Goal: Transaction & Acquisition: Obtain resource

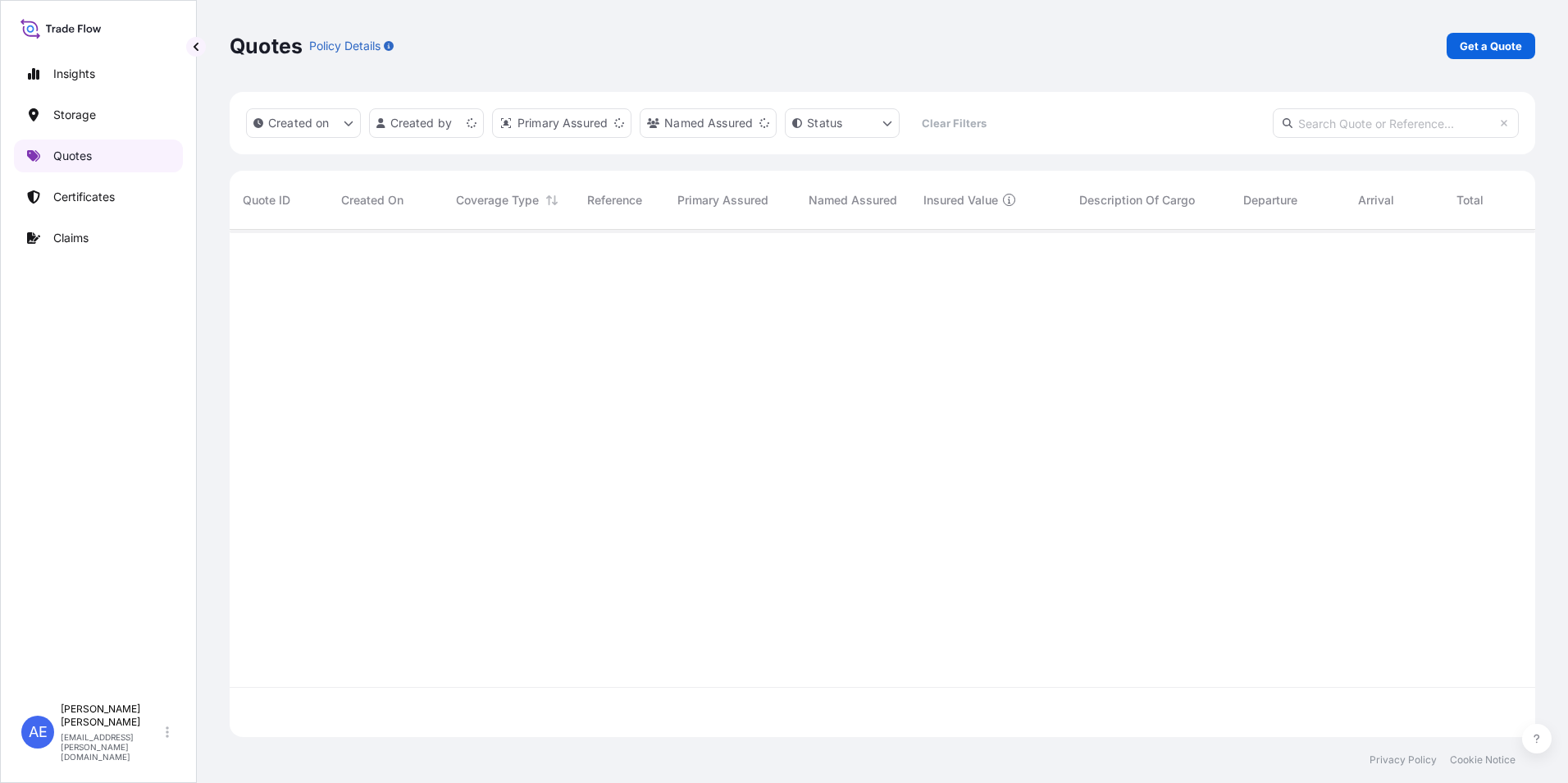
scroll to position [503, 1293]
click at [1477, 54] on p "Get a Quote" at bounding box center [1491, 46] width 63 height 16
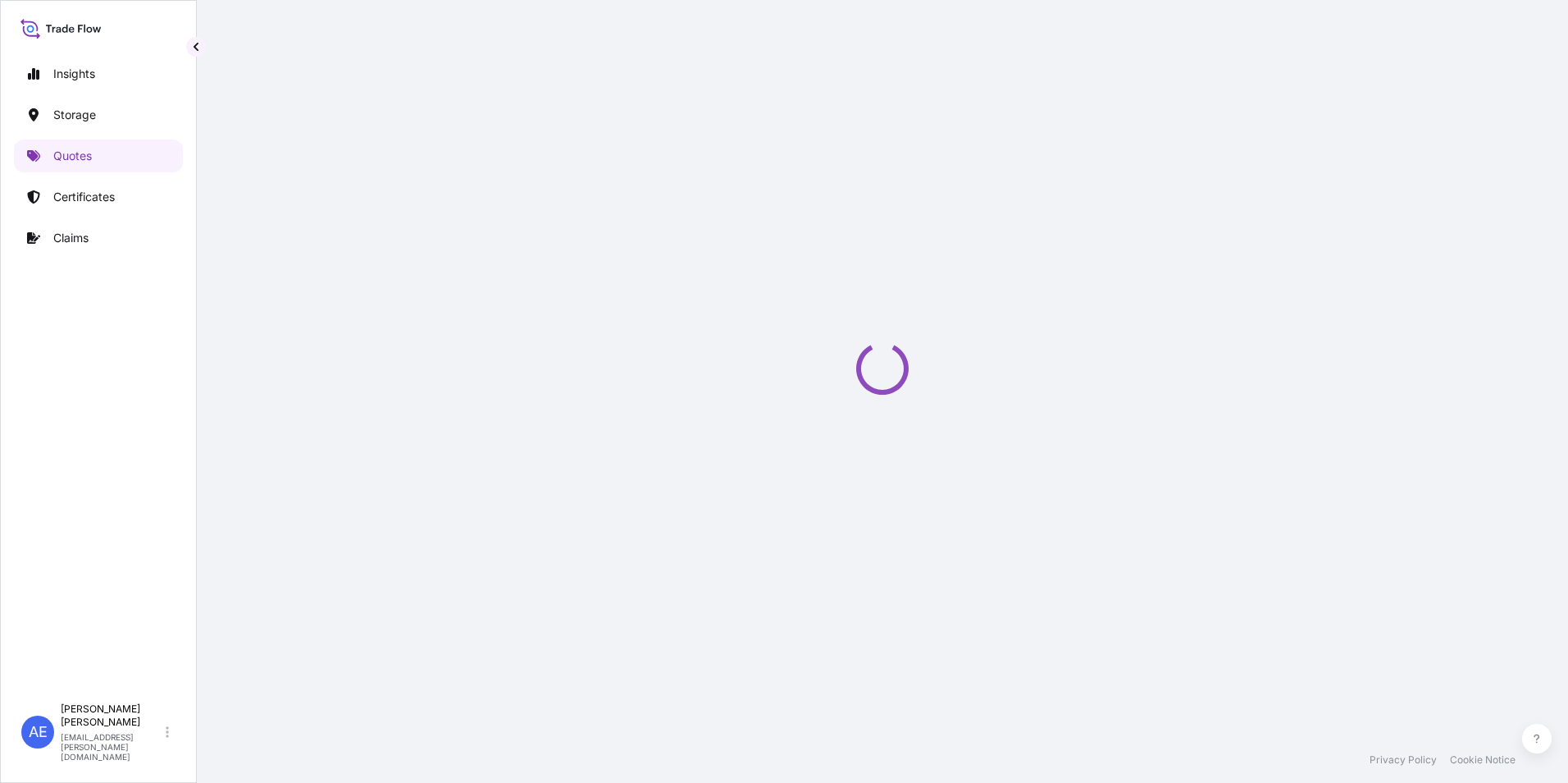
select select "Water"
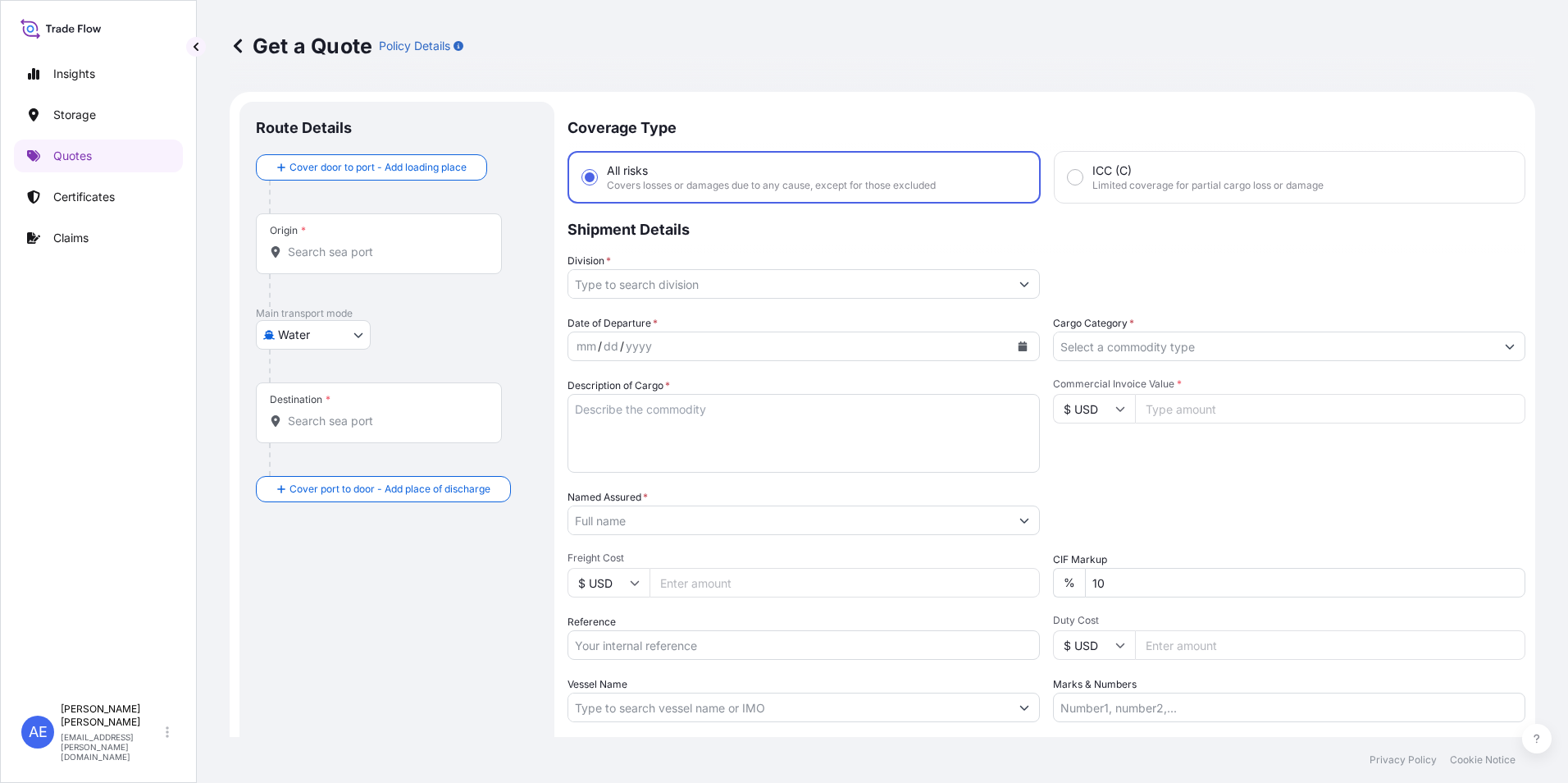
scroll to position [26, 0]
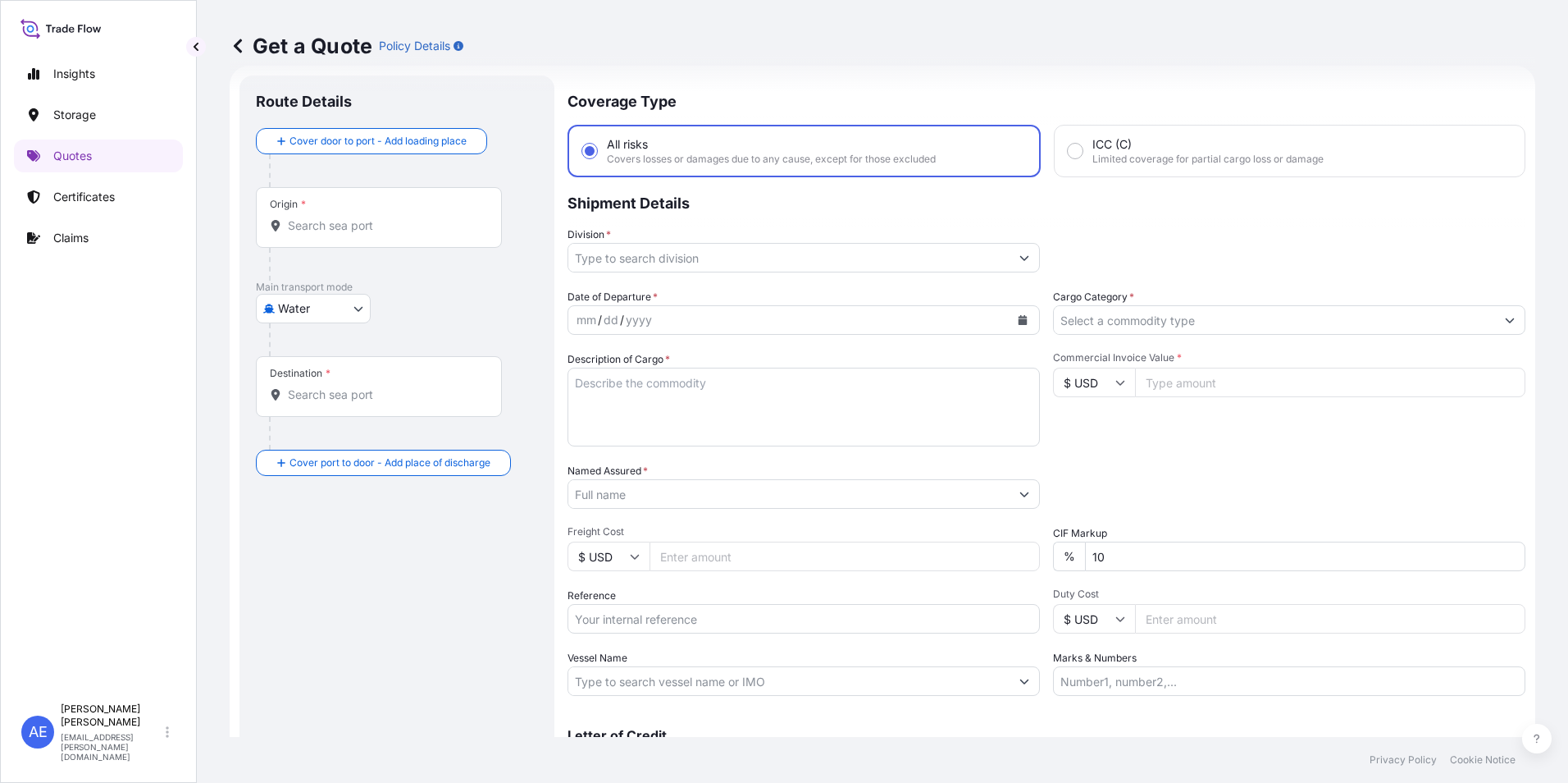
click at [422, 157] on div at bounding box center [403, 170] width 269 height 33
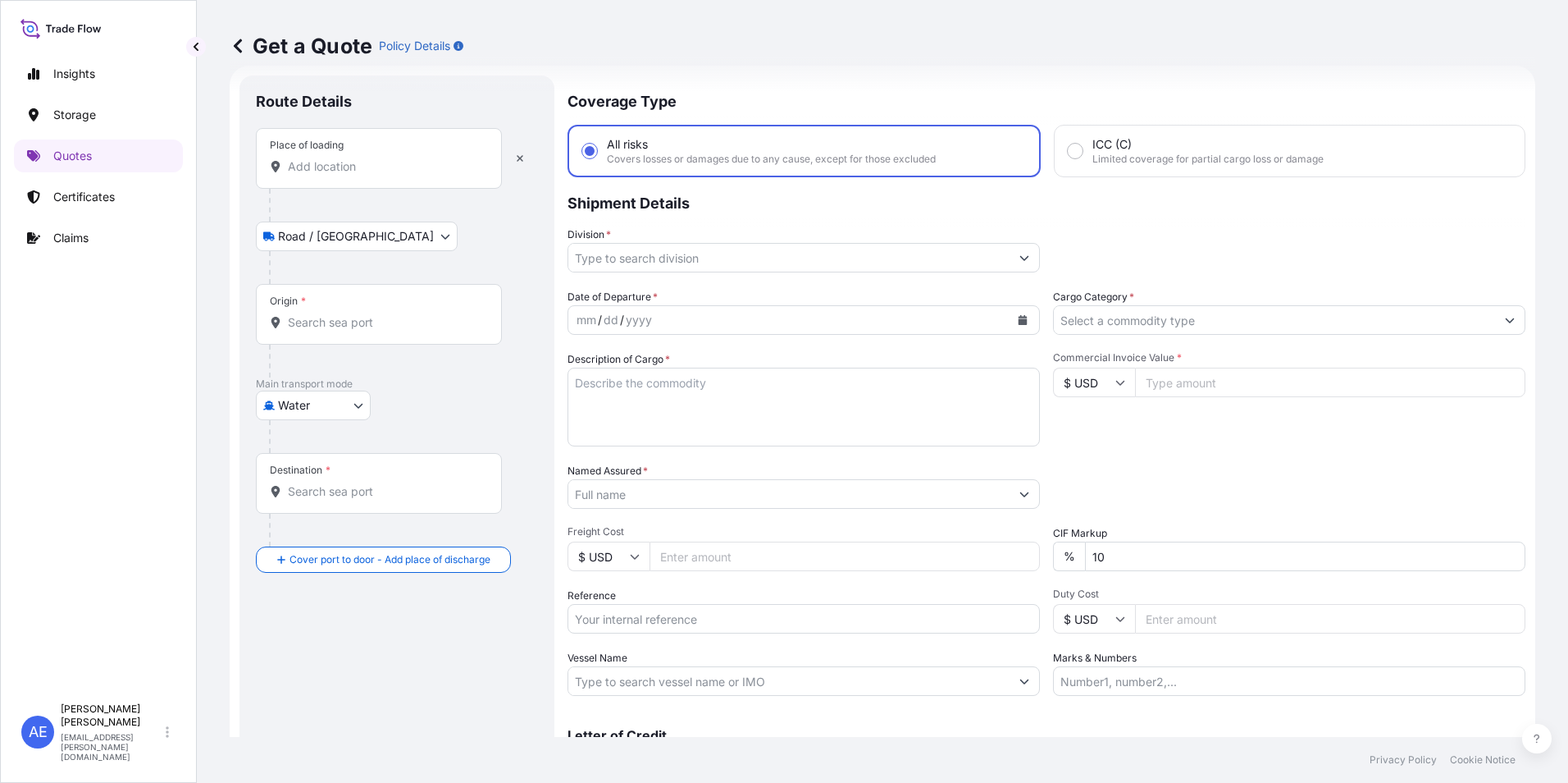
click at [418, 158] on div "Place of loading" at bounding box center [379, 159] width 246 height 61
click at [418, 159] on input "Place of loading" at bounding box center [384, 167] width 193 height 16
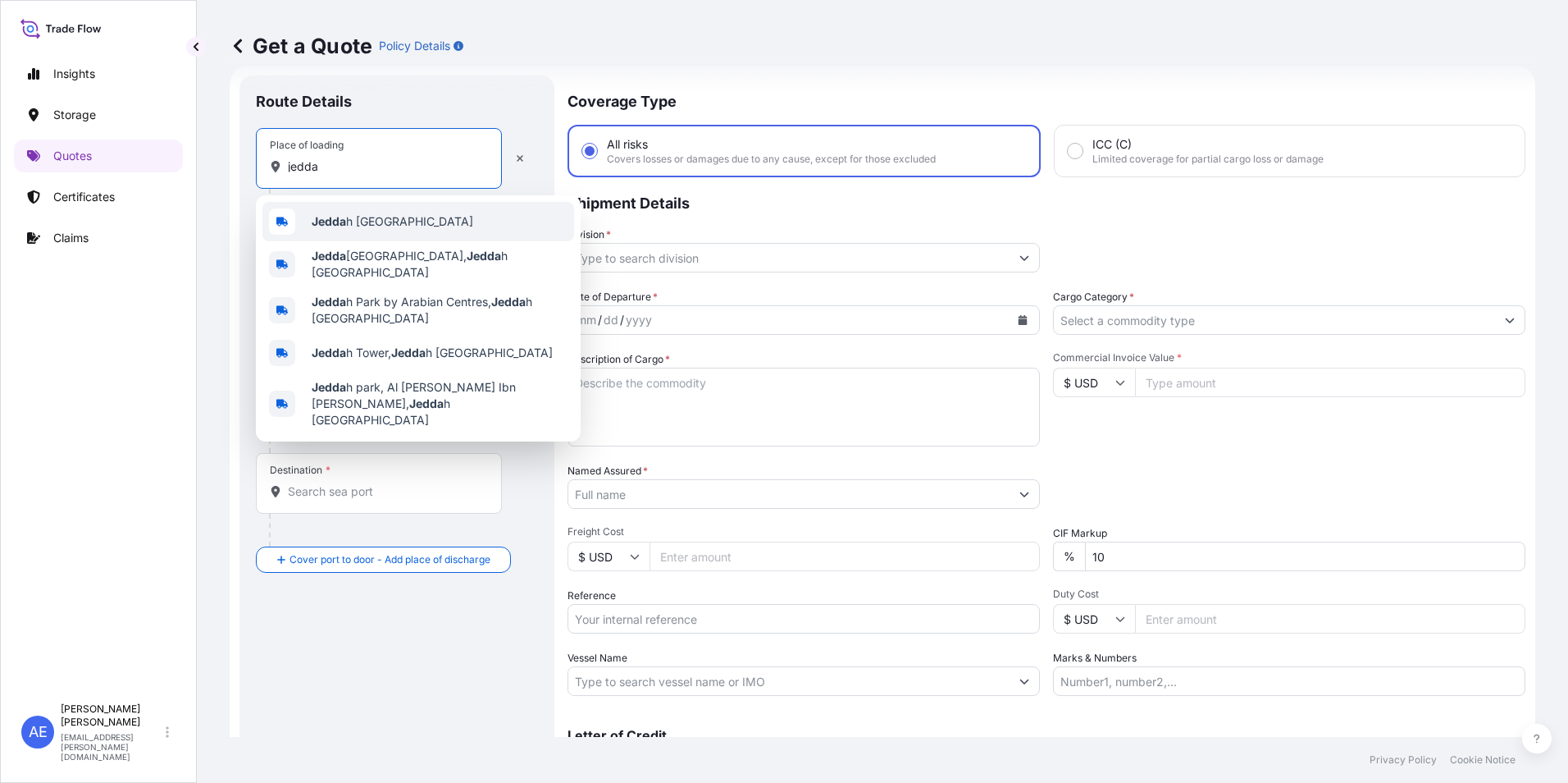
click at [377, 219] on span "Jedda h [GEOGRAPHIC_DATA]" at bounding box center [392, 221] width 161 height 16
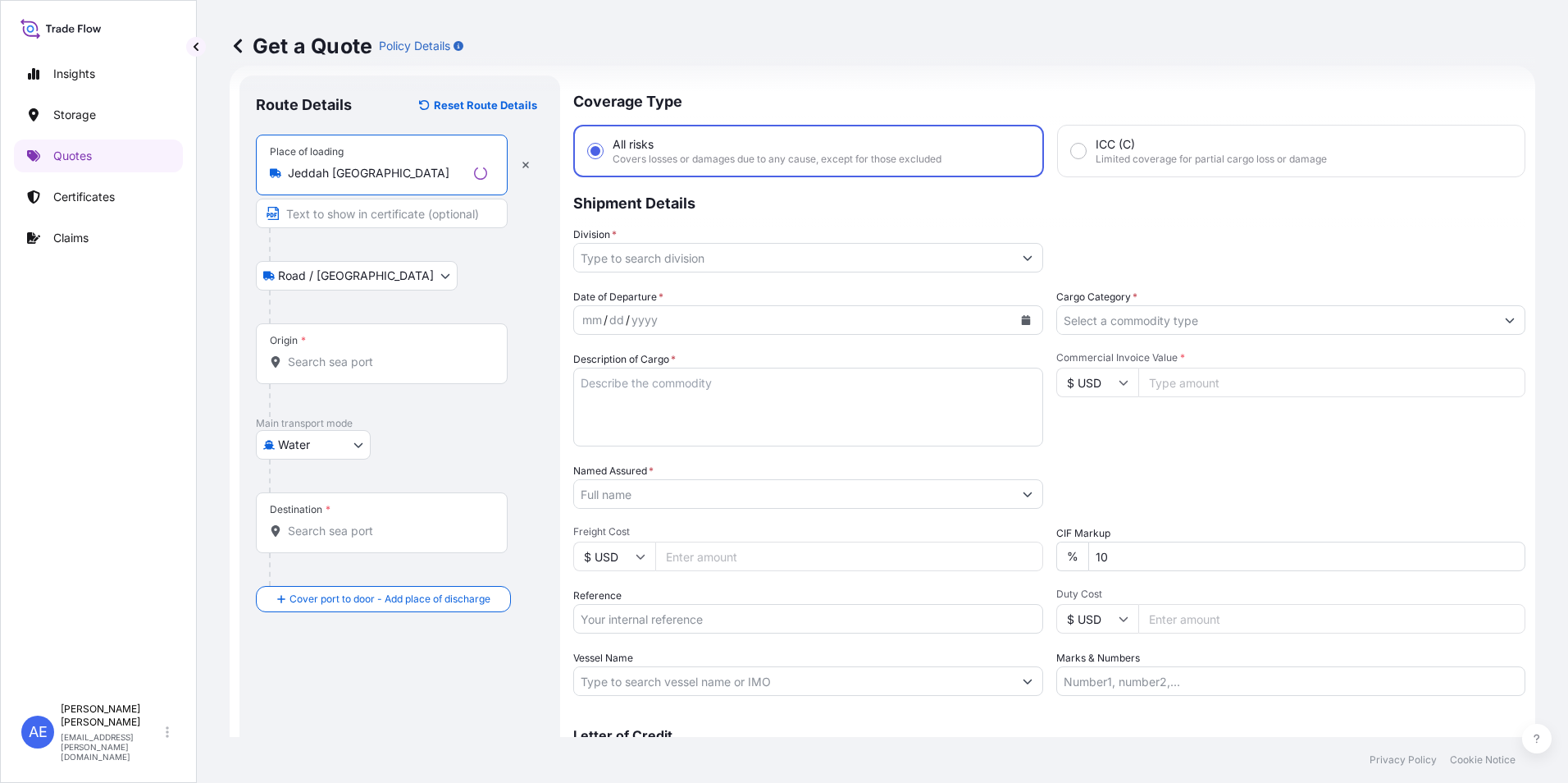
type input "Jeddah [GEOGRAPHIC_DATA]"
click at [347, 357] on input "Origin *" at bounding box center [387, 362] width 200 height 16
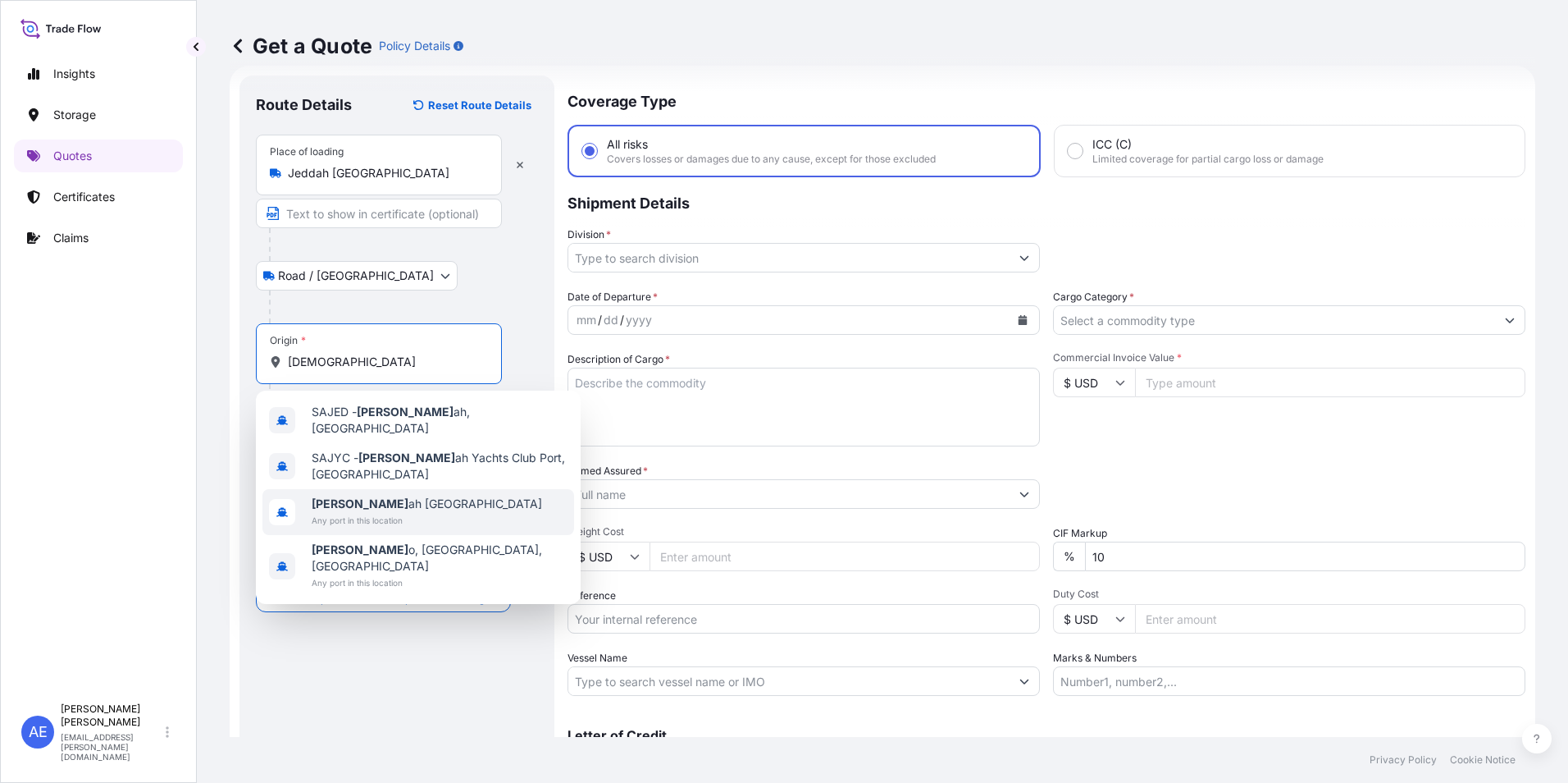
click at [373, 498] on span "[DEMOGRAPHIC_DATA] ah [GEOGRAPHIC_DATA]" at bounding box center [426, 503] width 230 height 16
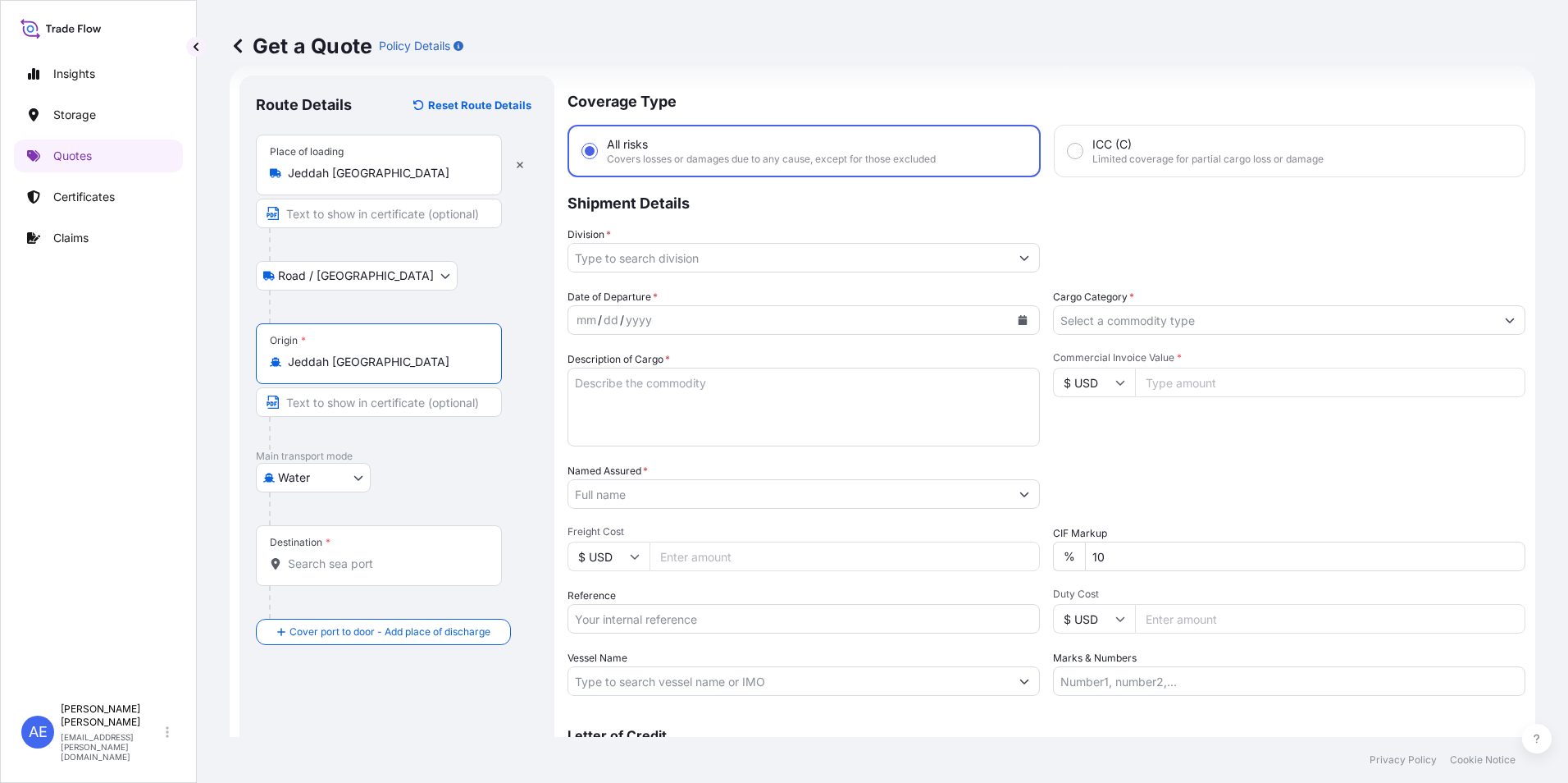
type input "Jeddah [GEOGRAPHIC_DATA]"
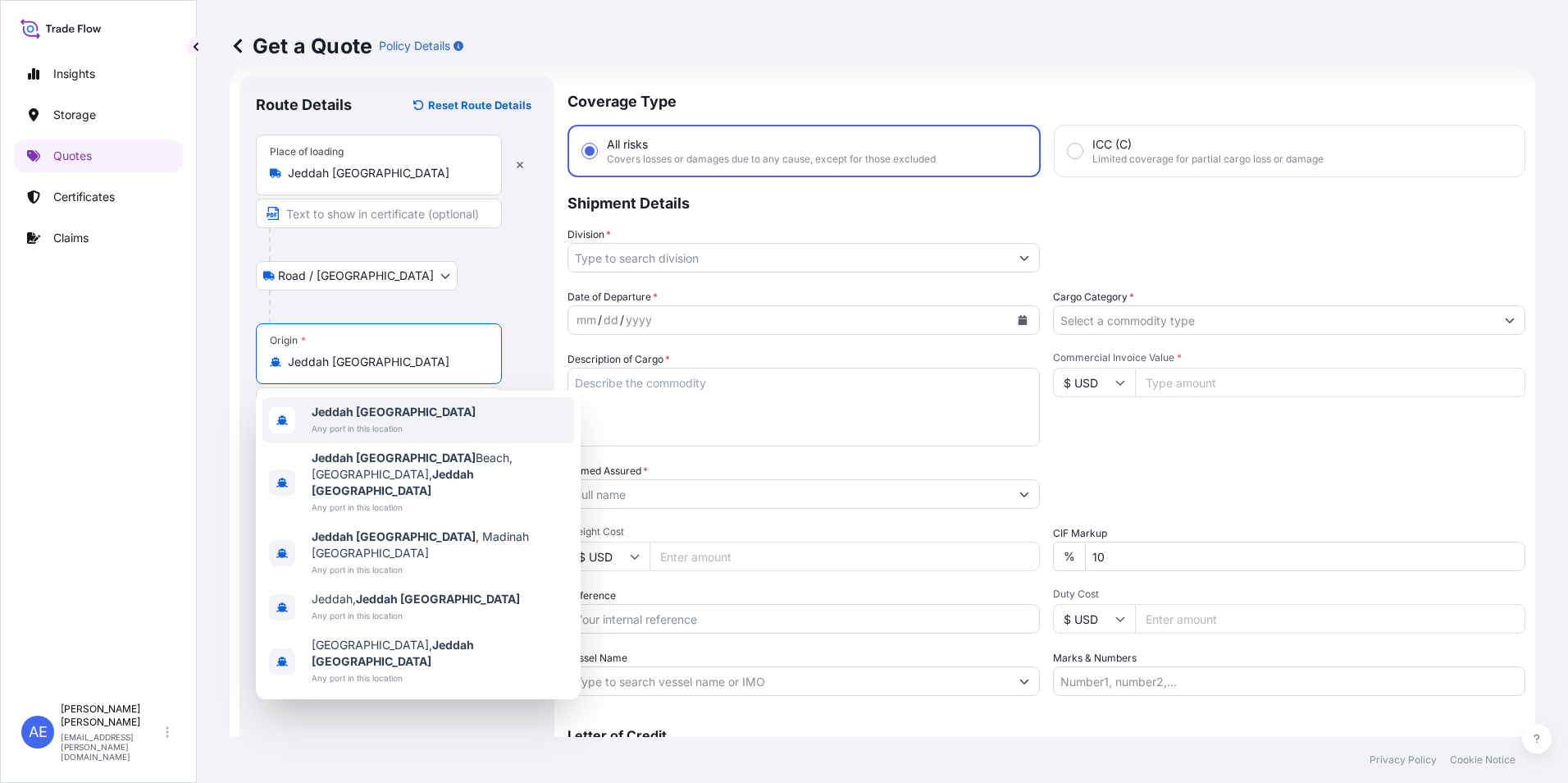
click at [376, 417] on span "Jeddah [GEOGRAPHIC_DATA]" at bounding box center [393, 412] width 164 height 16
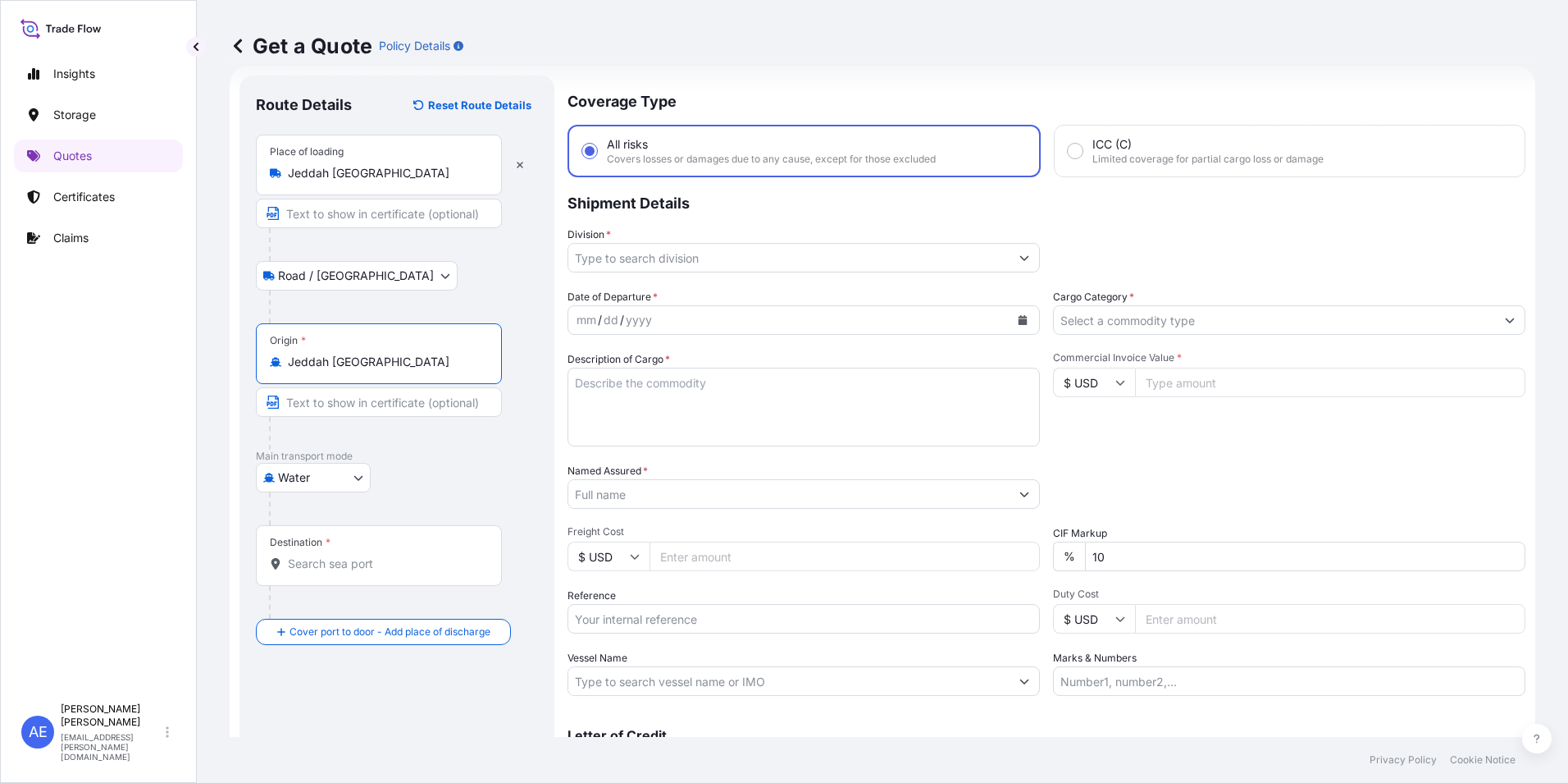
click at [348, 561] on input "Destination *" at bounding box center [384, 564] width 193 height 16
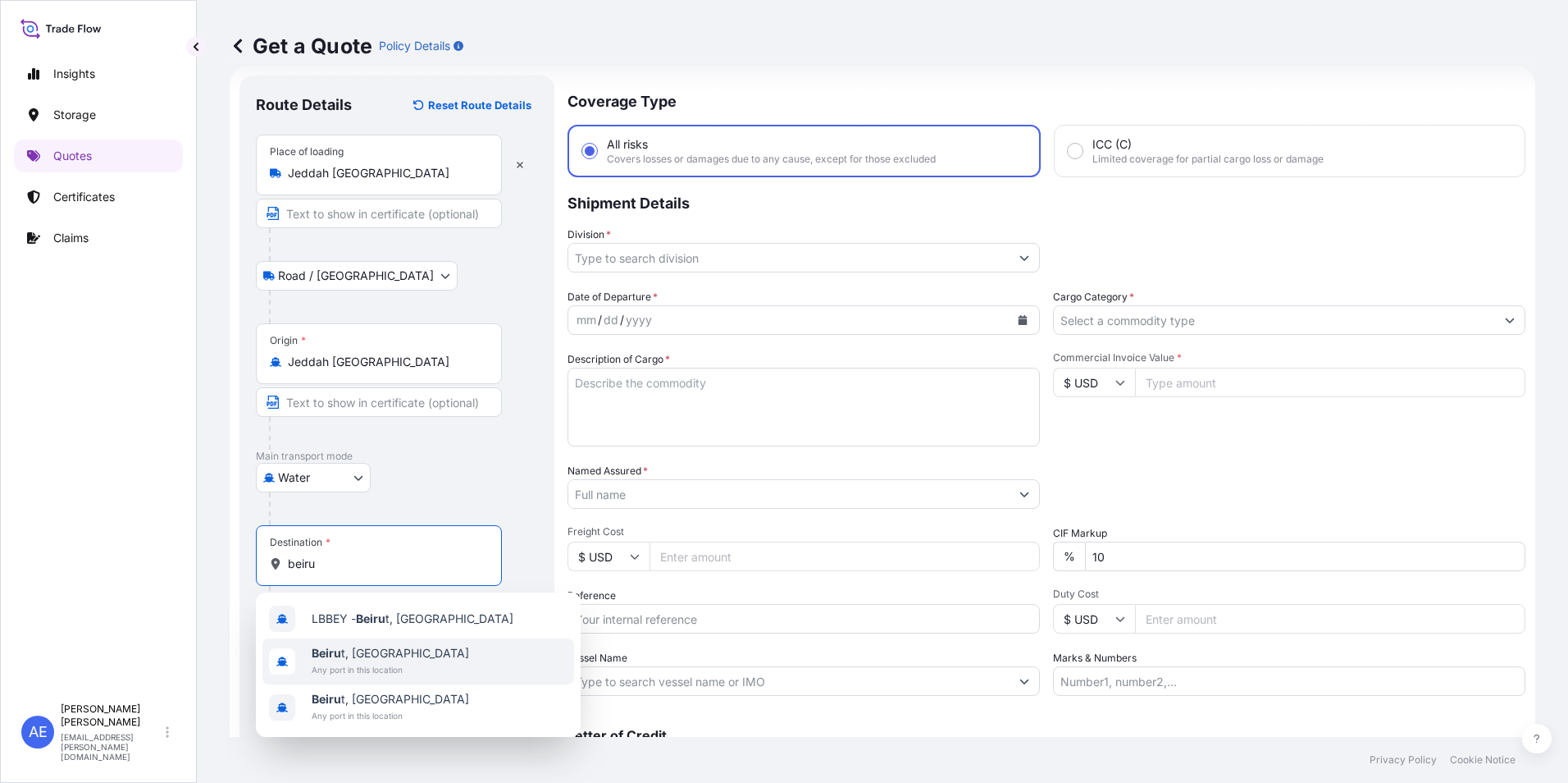
click at [362, 662] on span "Any port in this location" at bounding box center [390, 669] width 158 height 16
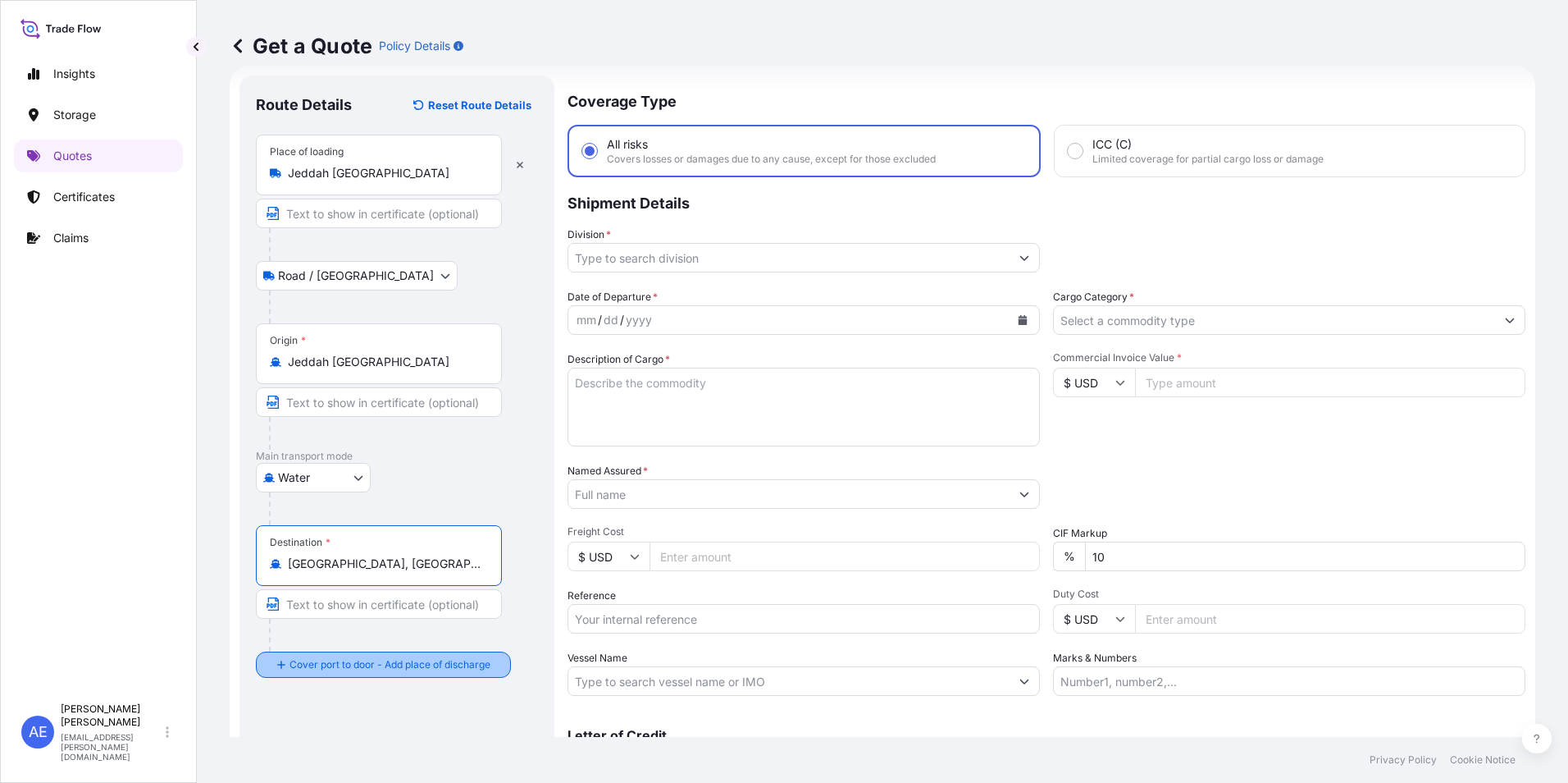
type input "[GEOGRAPHIC_DATA], [GEOGRAPHIC_DATA]"
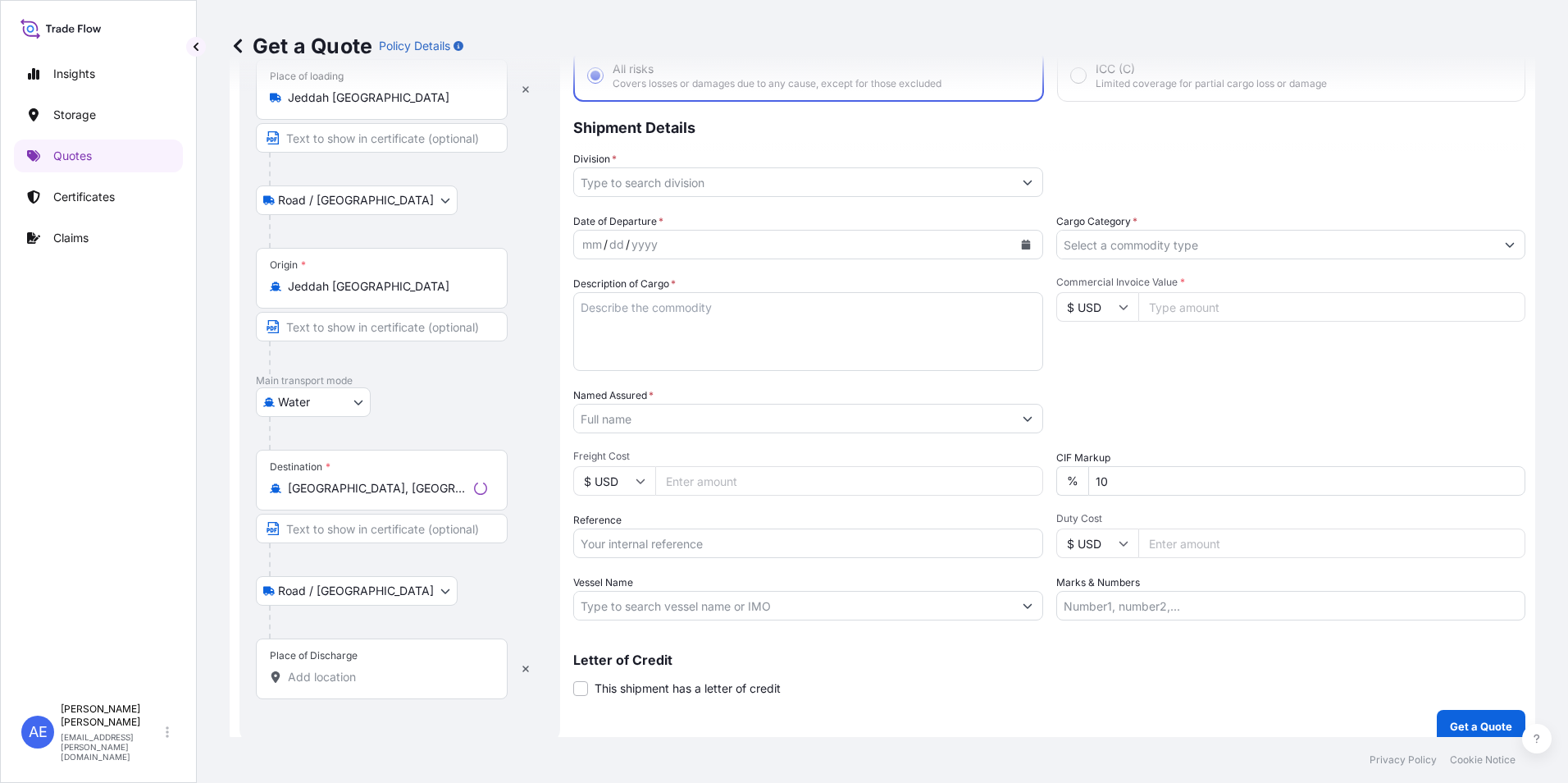
scroll to position [117, 0]
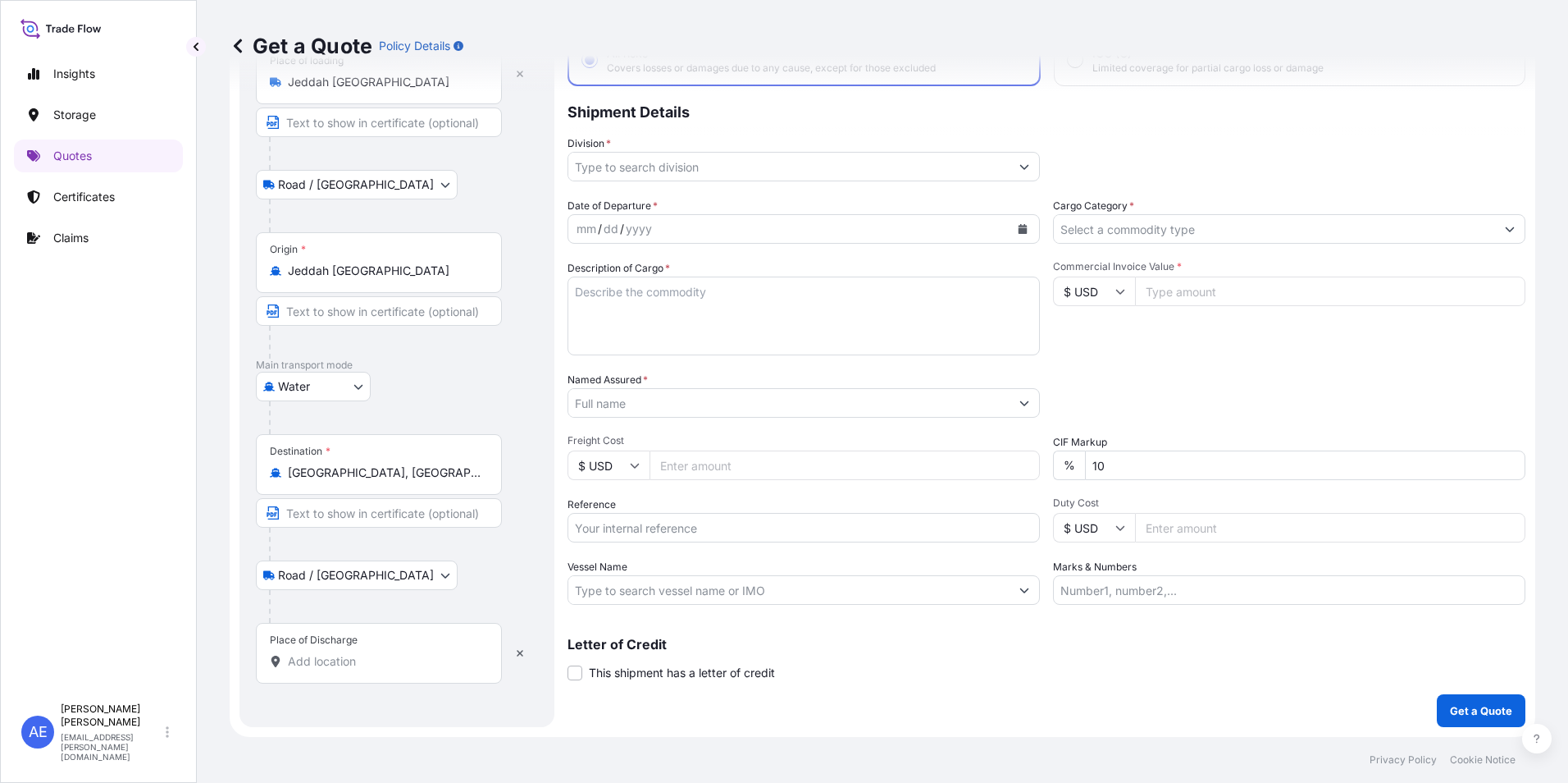
click at [306, 658] on input "Place of Discharge" at bounding box center [384, 661] width 193 height 16
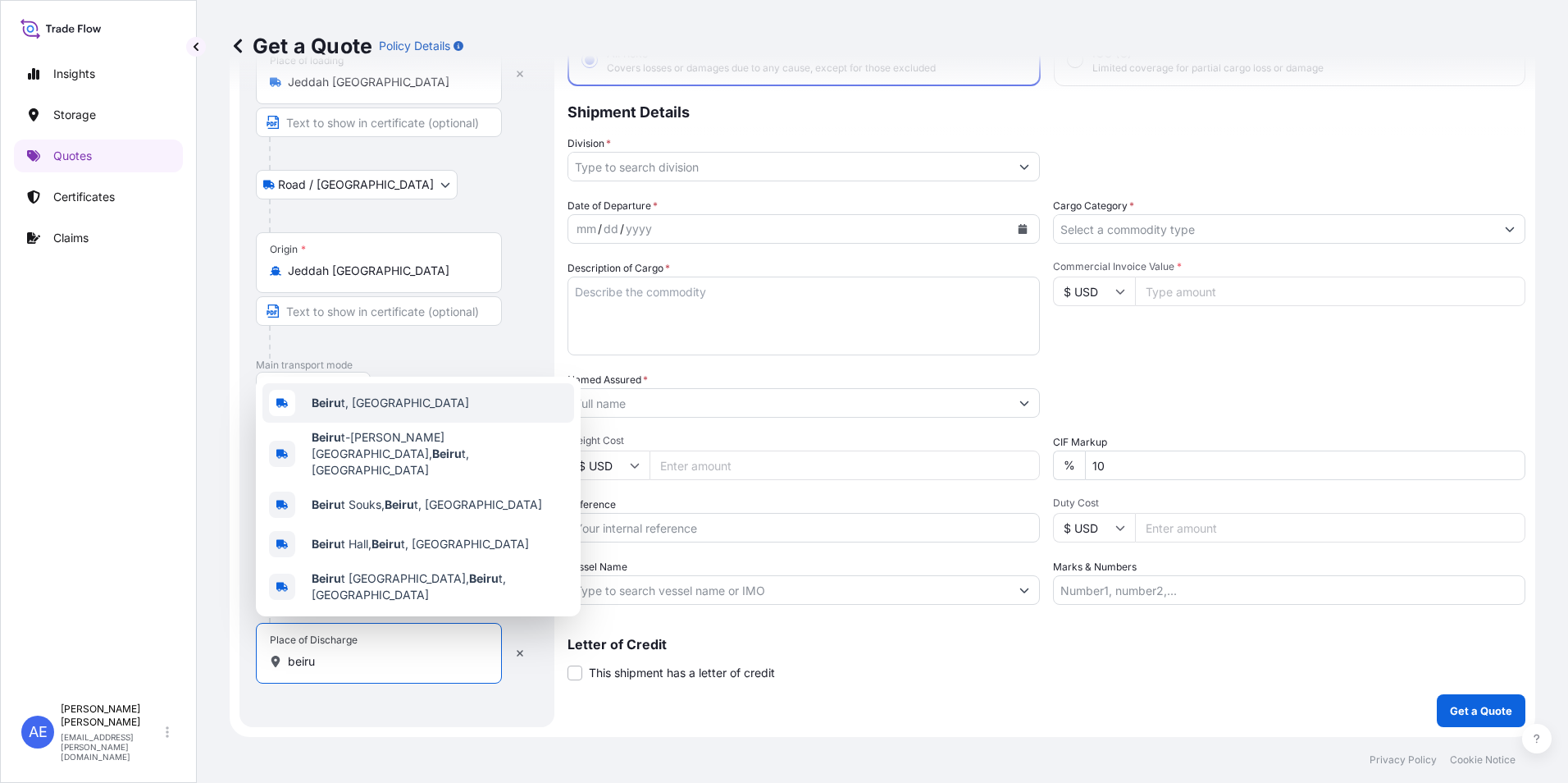
click at [356, 411] on span "Beiru t, [GEOGRAPHIC_DATA]" at bounding box center [390, 402] width 158 height 16
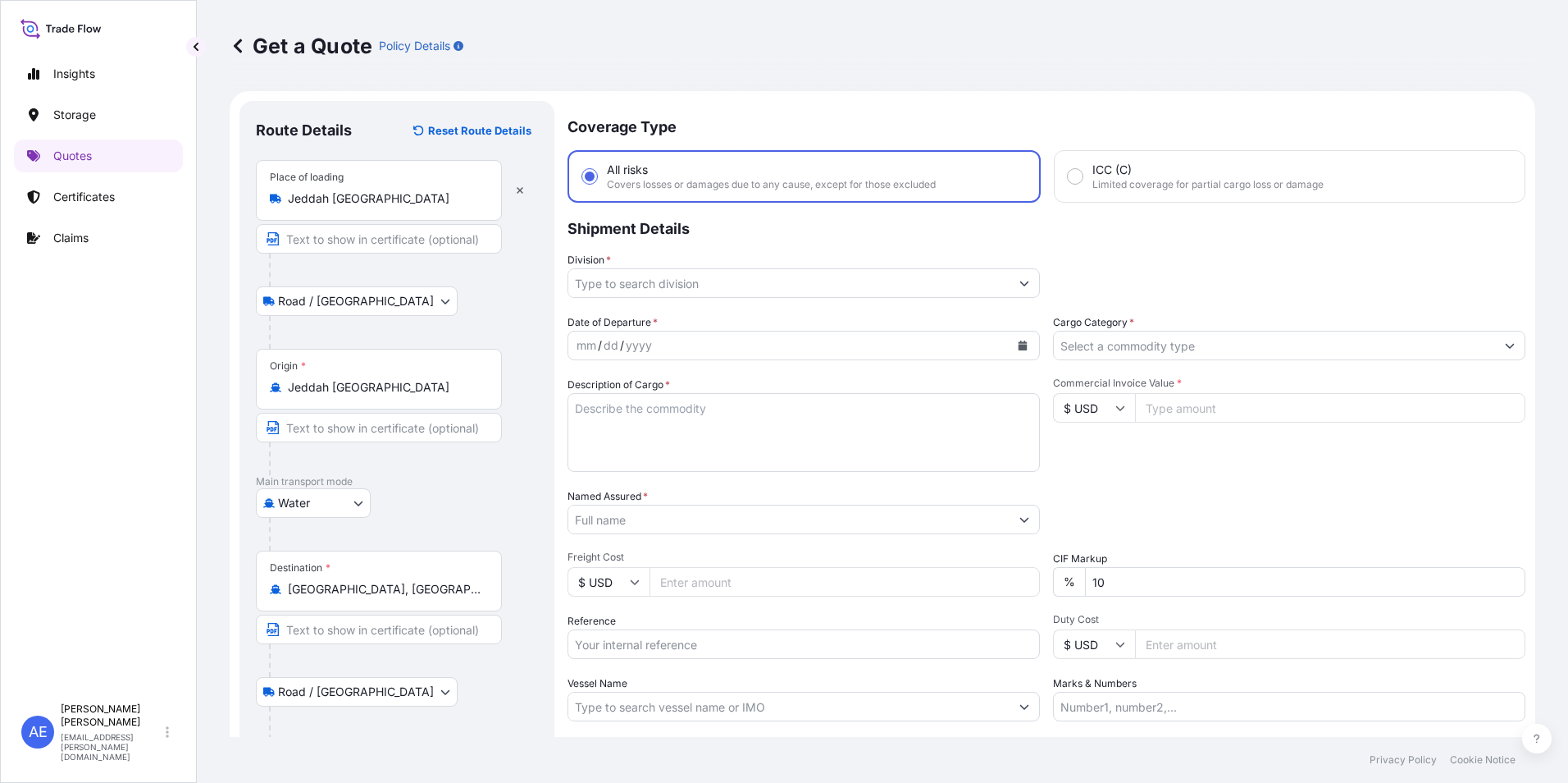
scroll to position [0, 0]
type input "[GEOGRAPHIC_DATA], [GEOGRAPHIC_DATA]"
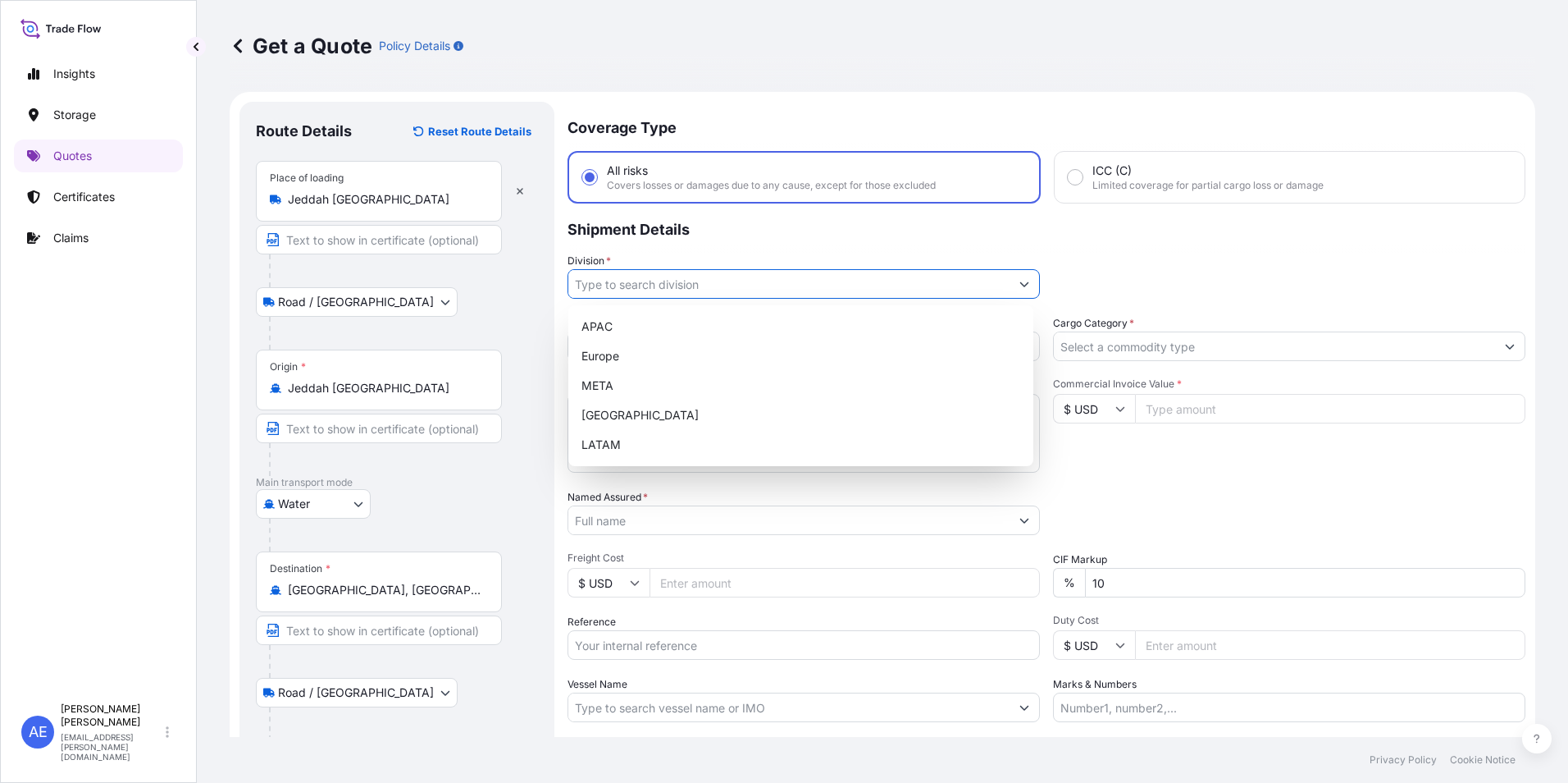
click at [911, 297] on input "Division *" at bounding box center [789, 283] width 441 height 30
click at [690, 380] on div "META" at bounding box center [801, 385] width 452 height 30
type input "META"
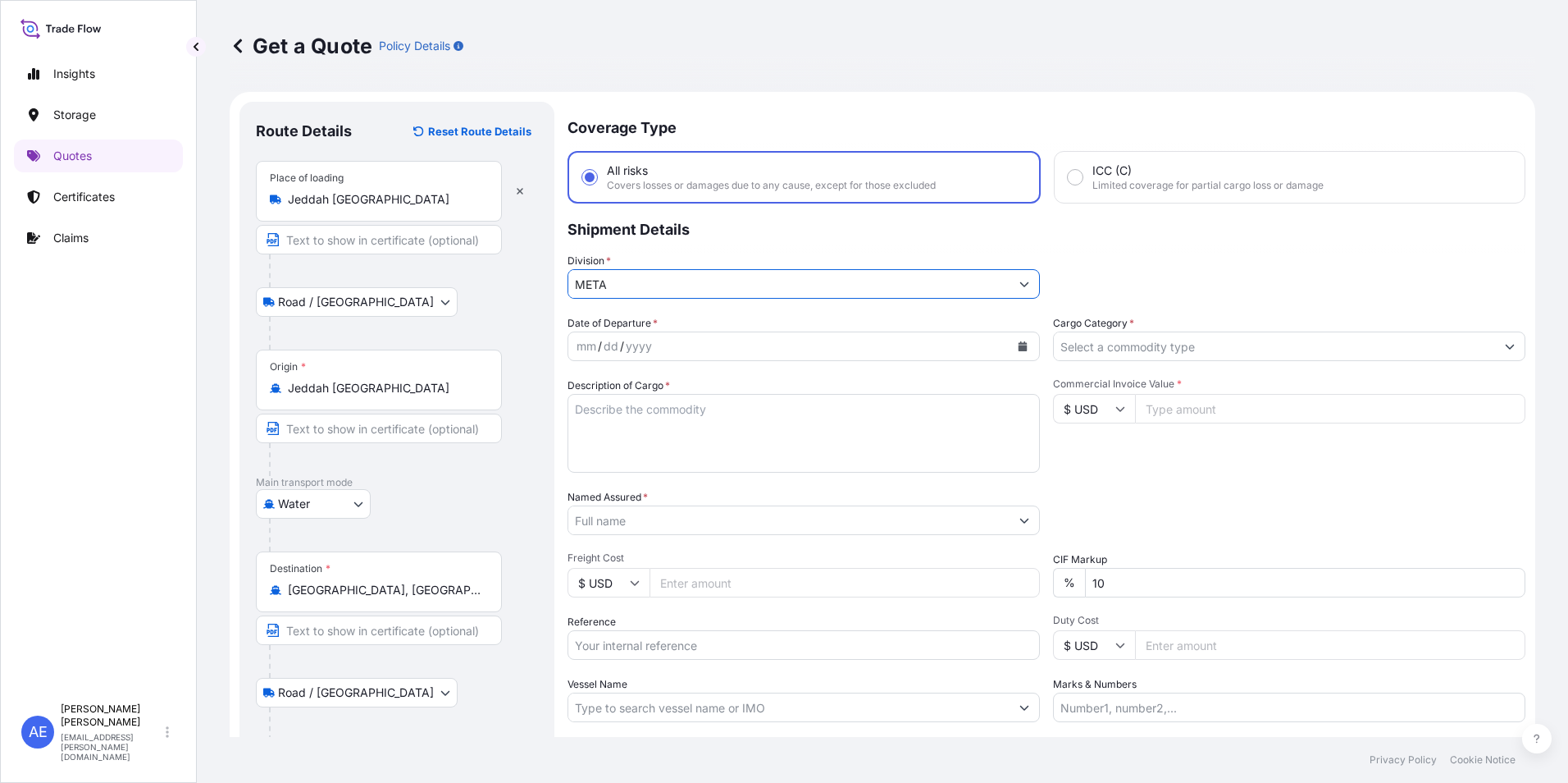
click at [1171, 357] on input "Cargo Category *" at bounding box center [1274, 346] width 441 height 30
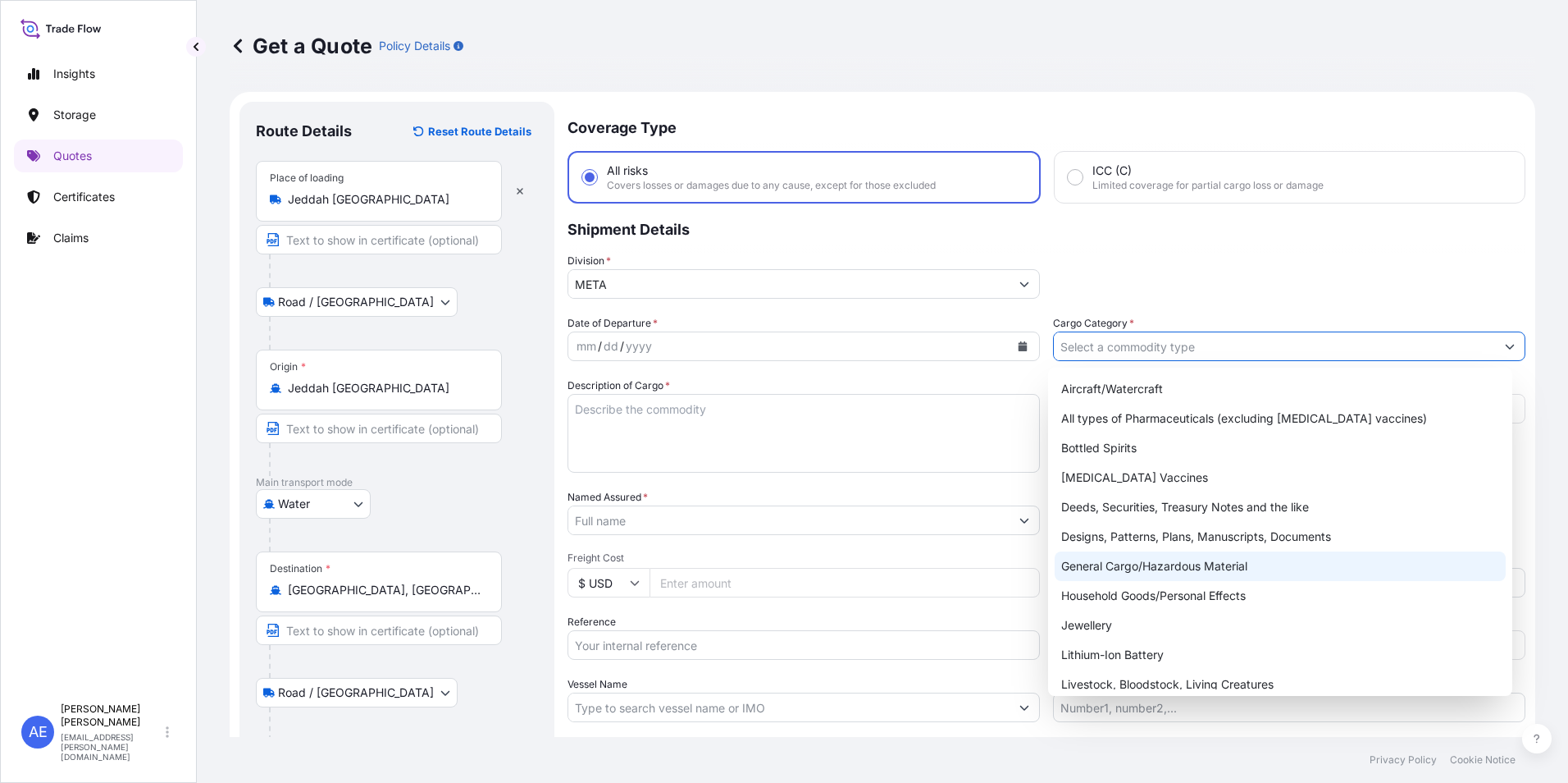
click at [1173, 566] on div "General Cargo/Hazardous Material" at bounding box center [1281, 565] width 452 height 30
type input "General Cargo/Hazardous Material"
click at [1018, 344] on icon "Calendar" at bounding box center [1023, 346] width 9 height 10
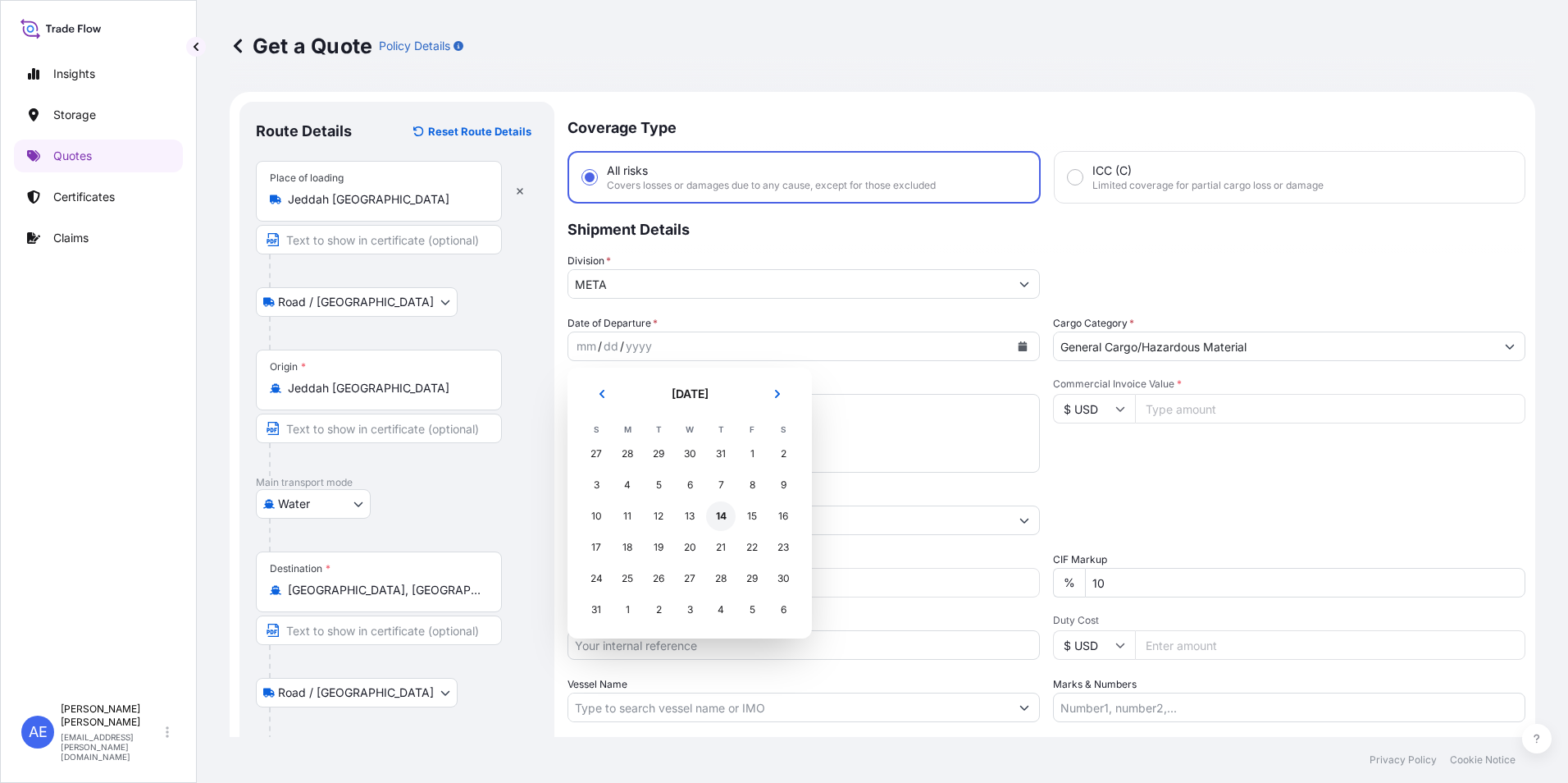
click at [715, 517] on div "14" at bounding box center [720, 516] width 30 height 30
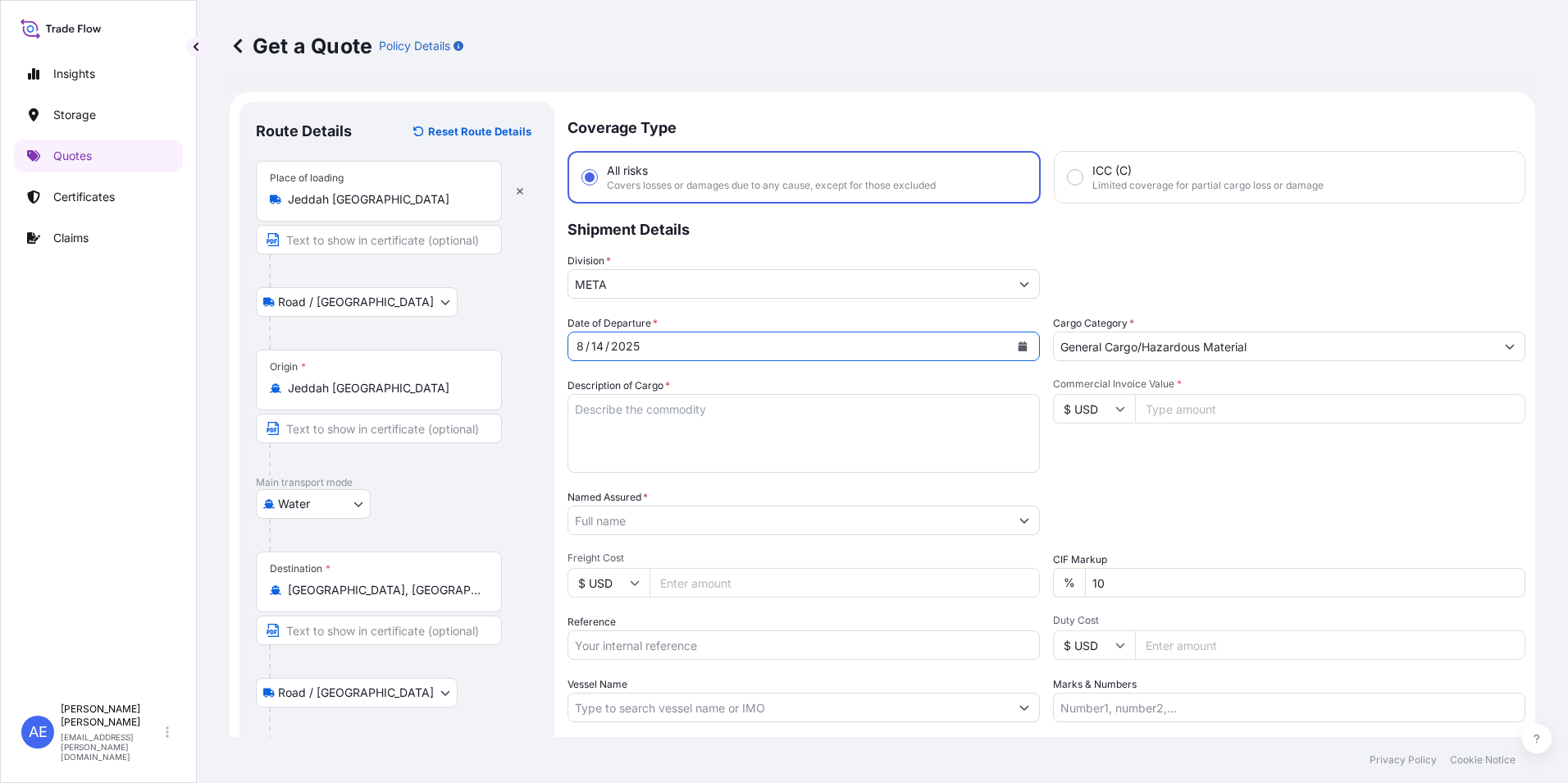
click at [735, 424] on textarea "Description of Cargo *" at bounding box center [803, 434] width 472 height 79
click at [731, 587] on input "Freight Cost" at bounding box center [844, 582] width 390 height 30
drag, startPoint x: 650, startPoint y: 535, endPoint x: 655, endPoint y: 520, distance: 15.8
click at [651, 531] on div "Date of Departure * [DATE] Cargo Category * General Cargo/Hazardous Material De…" at bounding box center [1047, 519] width 958 height 407
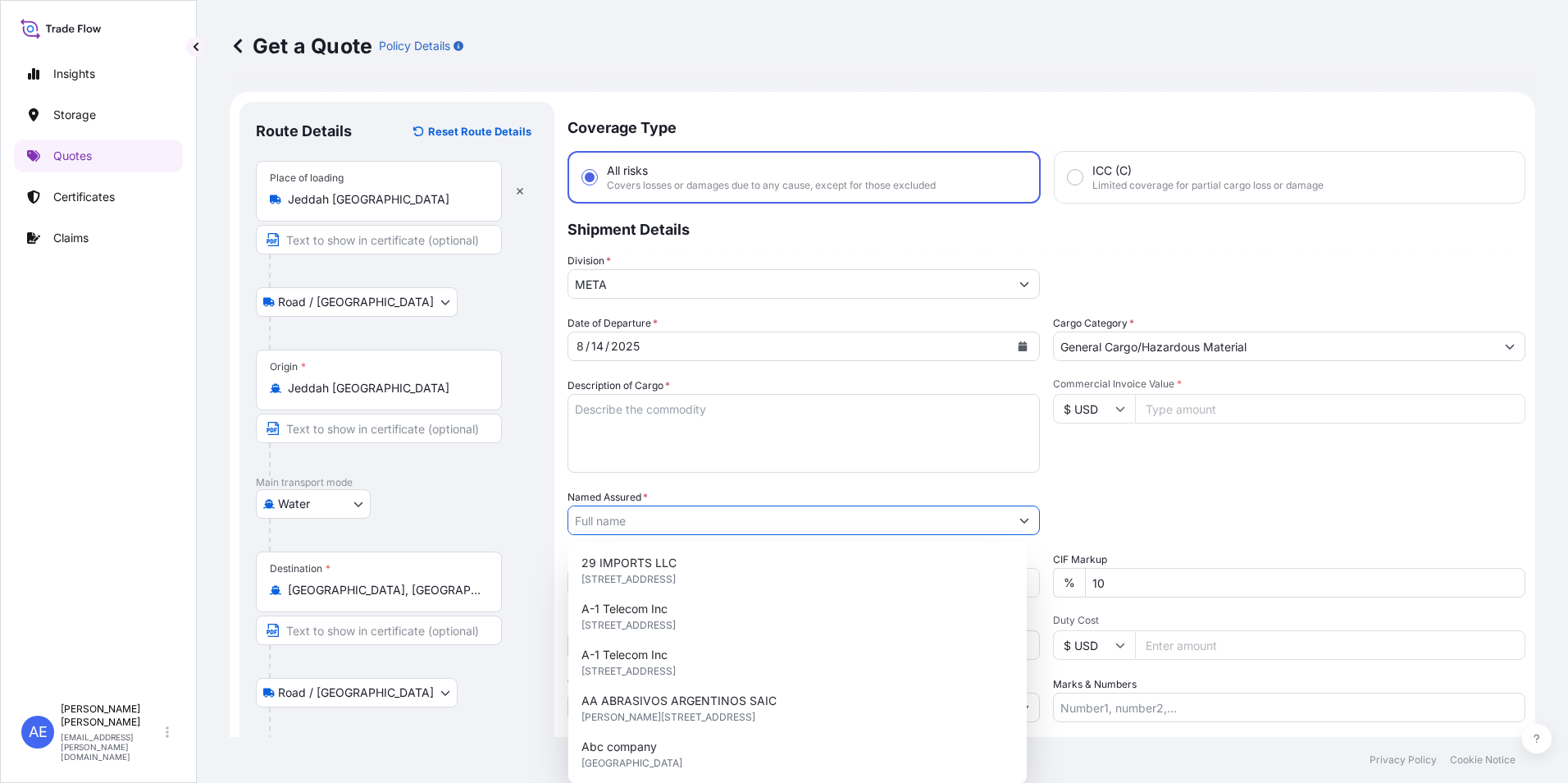
click at [655, 519] on input "Named Assured *" at bounding box center [789, 520] width 441 height 30
paste input "OBEIKAN GLASS COMPANY"
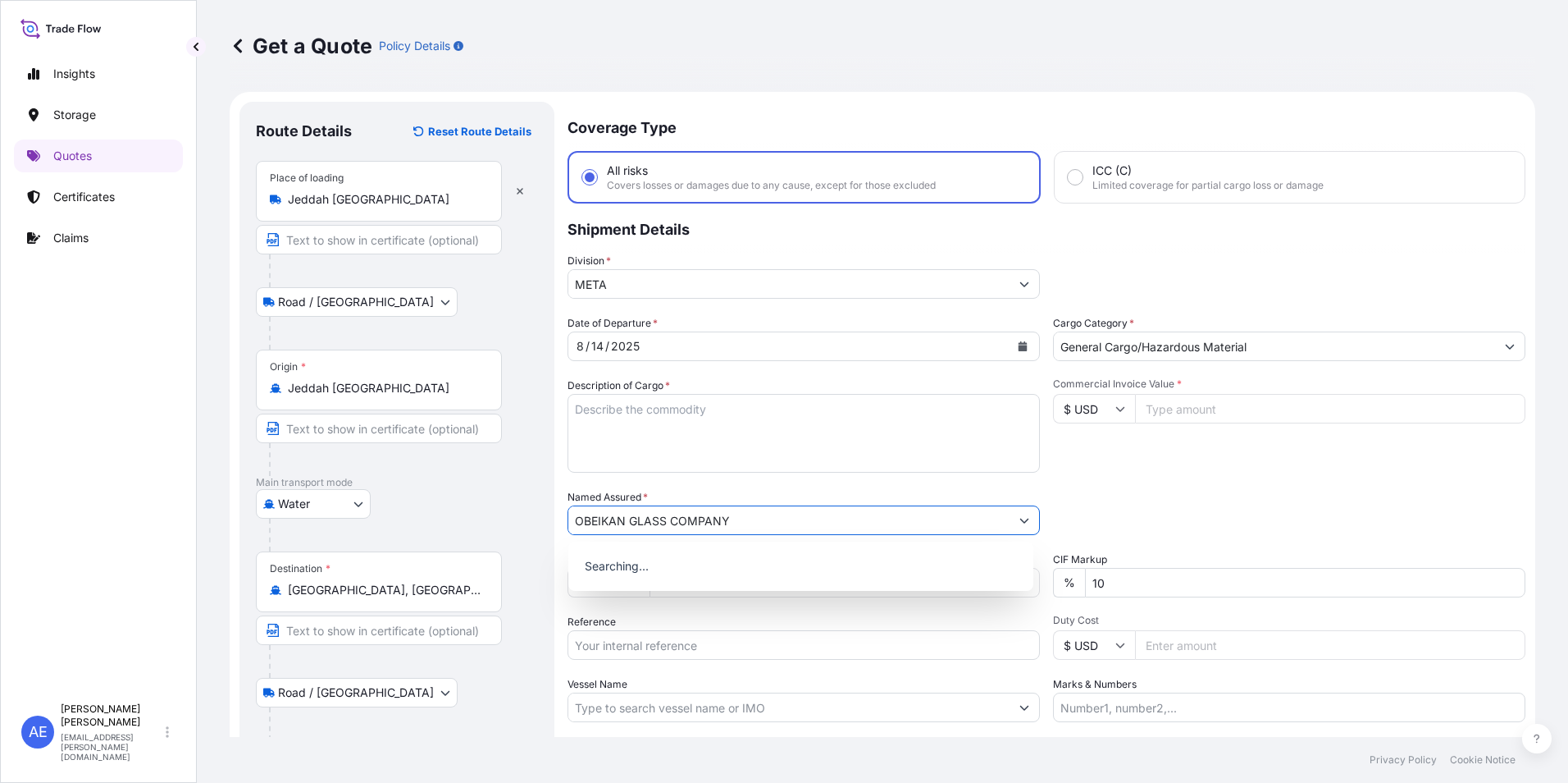
type input "OBEIKAN GLASS COMPANY"
drag, startPoint x: 1149, startPoint y: 594, endPoint x: 774, endPoint y: 594, distance: 375.0
click at [784, 594] on div "Date of Departure * [DATE] Cargo Category * General Cargo/Hazardous Material De…" at bounding box center [1047, 519] width 958 height 407
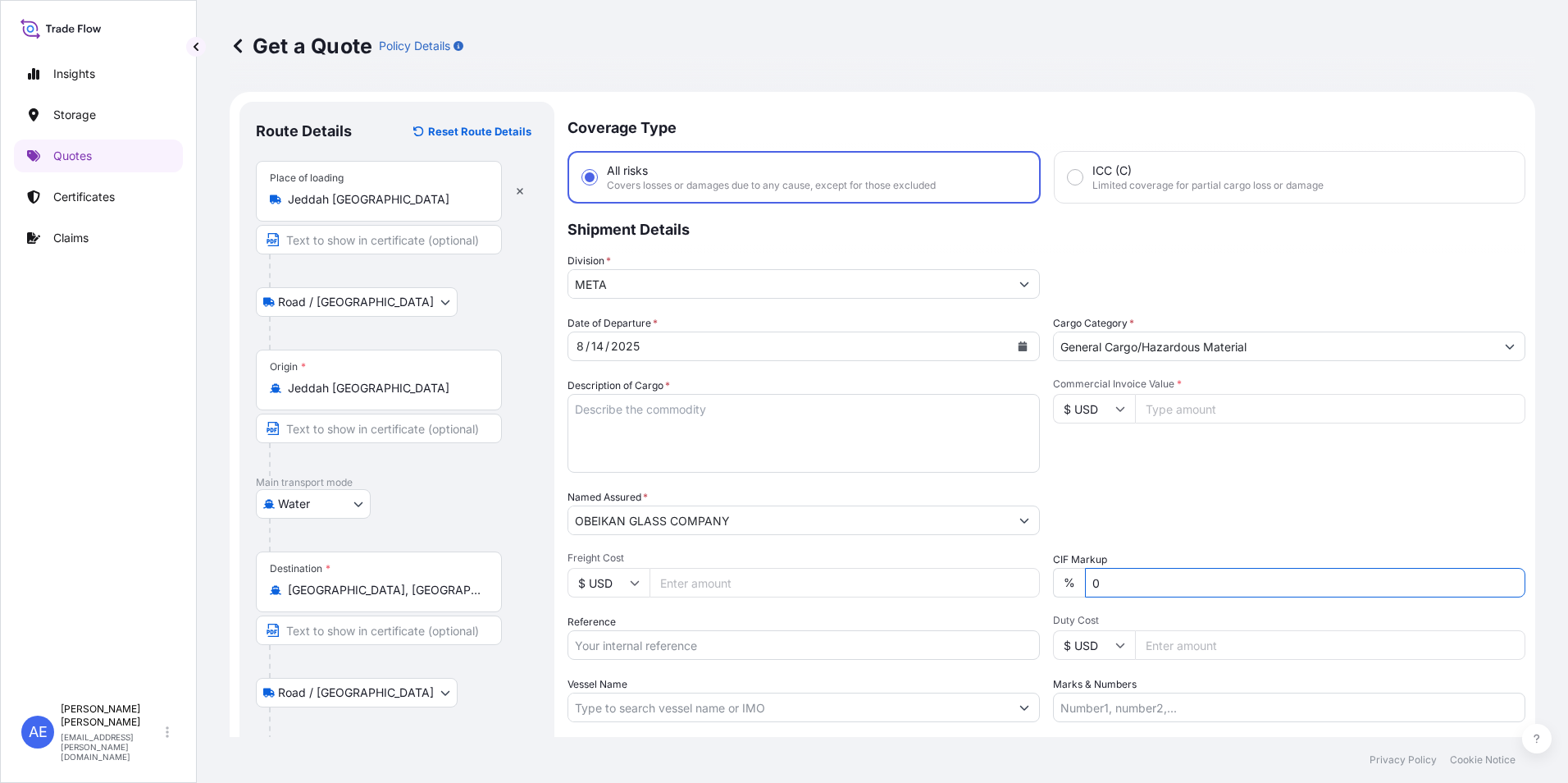
type input "0"
click at [1180, 404] on input "Commercial Invoice Value *" at bounding box center [1330, 409] width 390 height 30
paste input "43614.75"
type input "43614.75"
click at [664, 417] on textarea "Description of Cargo *" at bounding box center [803, 434] width 472 height 79
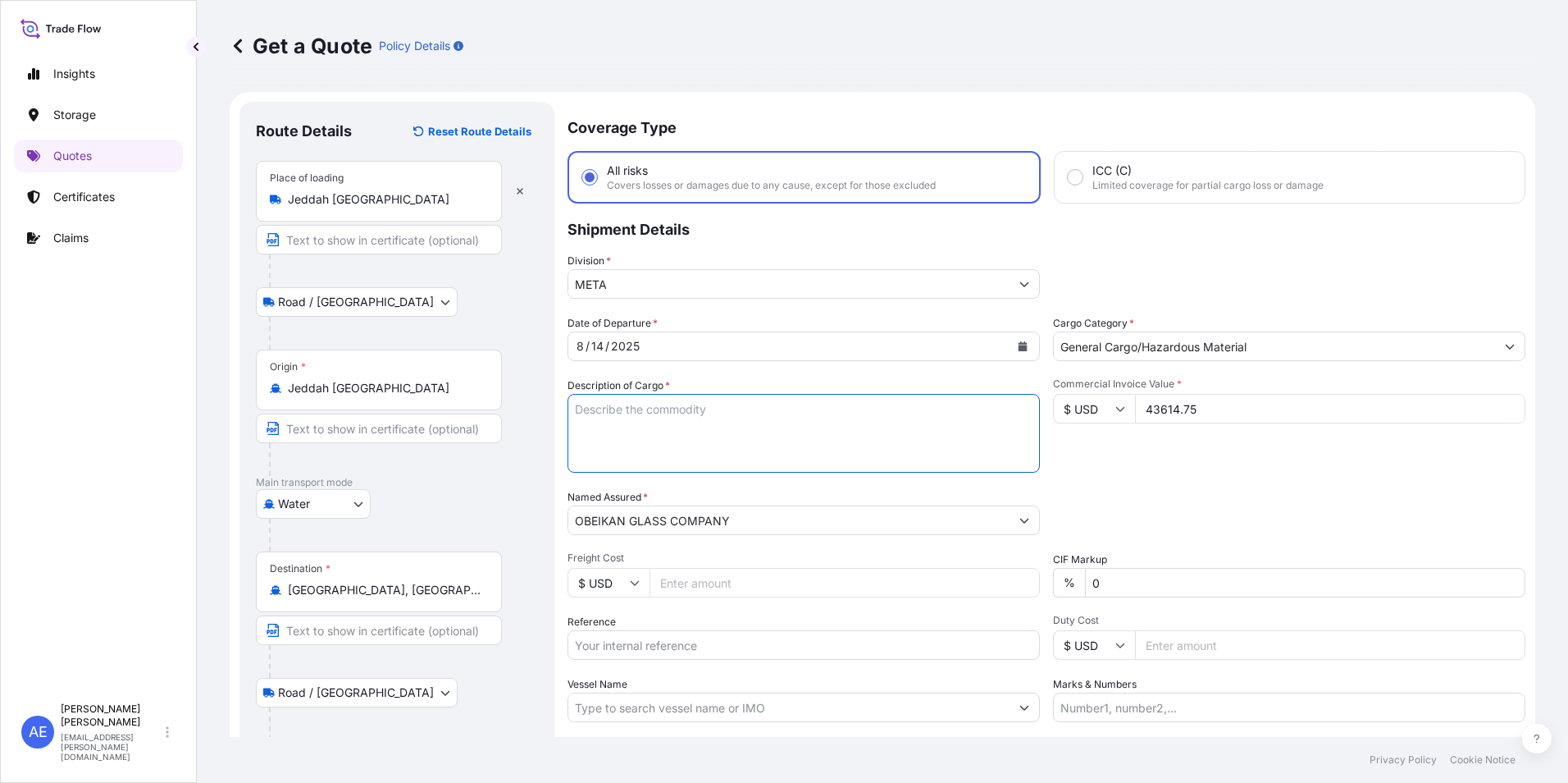
paste textarea "CLEAR GLASS"
type textarea "CLEAR GLASS"
drag, startPoint x: 1312, startPoint y: 462, endPoint x: 1307, endPoint y: 469, distance: 8.6
click at [1312, 462] on div "Commercial Invoice Value * $ USD 43614.75" at bounding box center [1289, 425] width 472 height 95
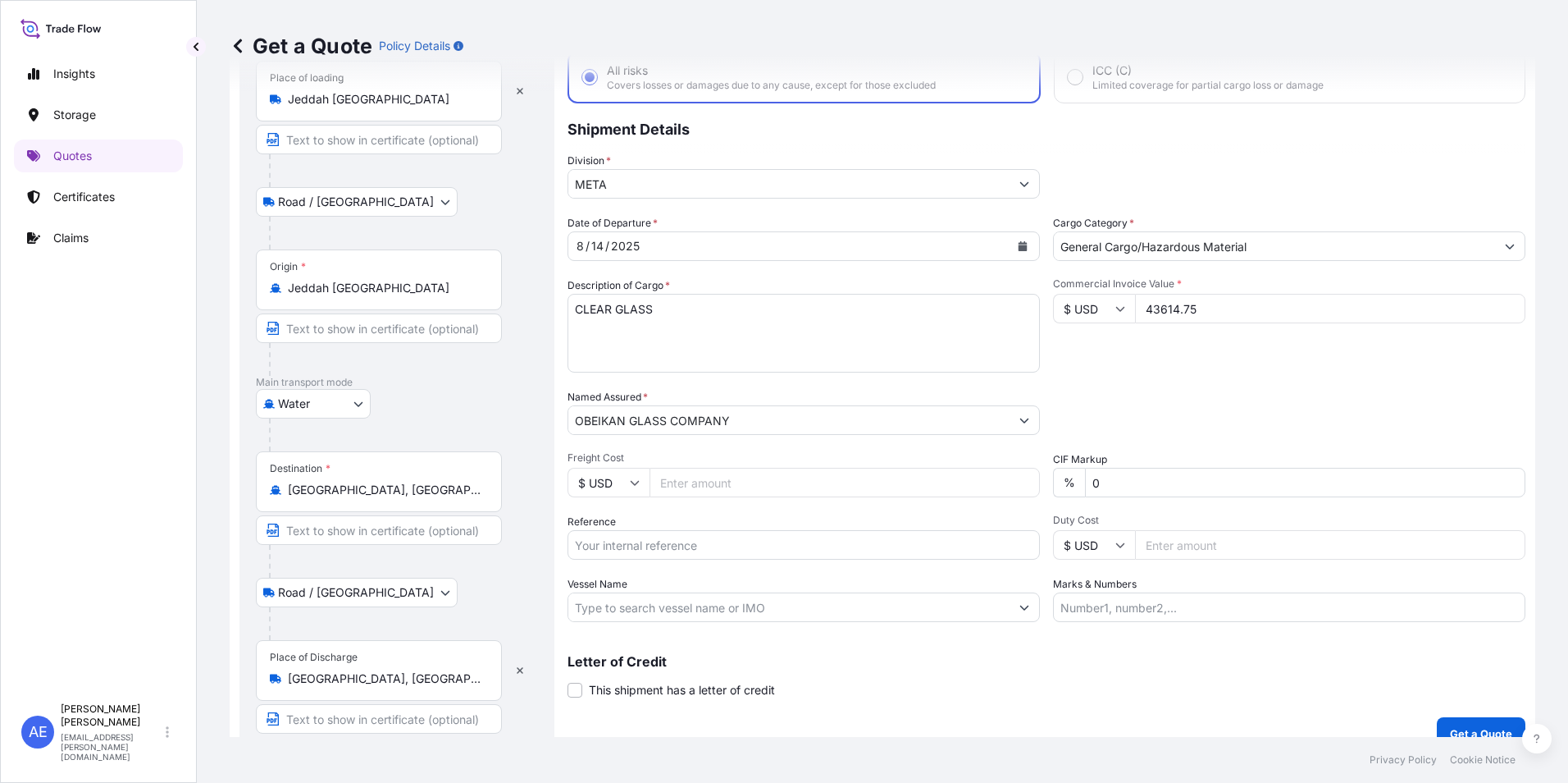
scroll to position [123, 0]
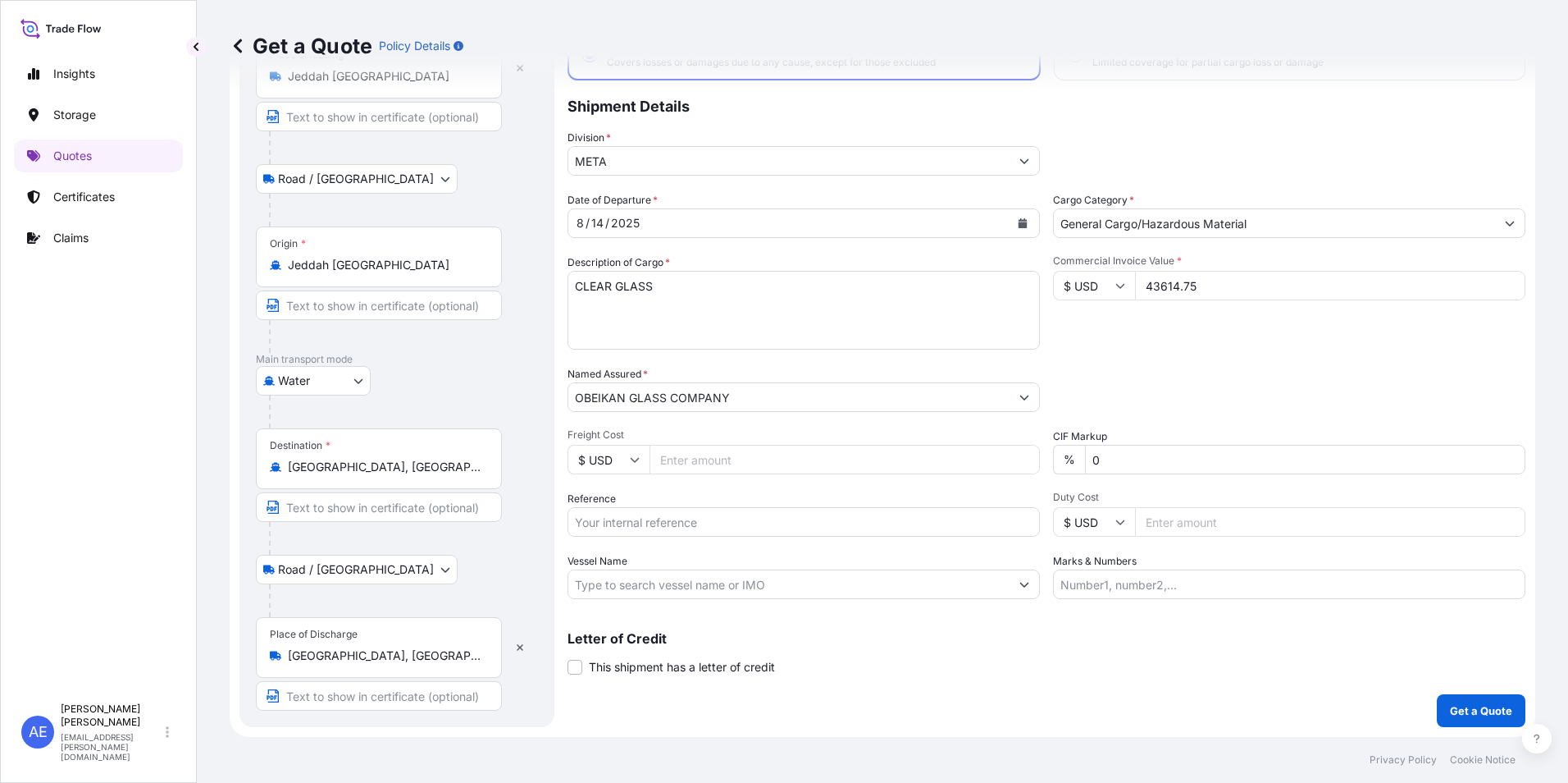
click at [630, 517] on input "Reference" at bounding box center [803, 521] width 472 height 30
paste input "SSLS2950"
type input "SSLS2950"
click at [1397, 419] on div "Date of Departure * [DATE] Cargo Category * General Cargo/Hazardous Material De…" at bounding box center [1047, 395] width 958 height 407
click at [1473, 698] on button "Get a Quote" at bounding box center [1480, 710] width 89 height 33
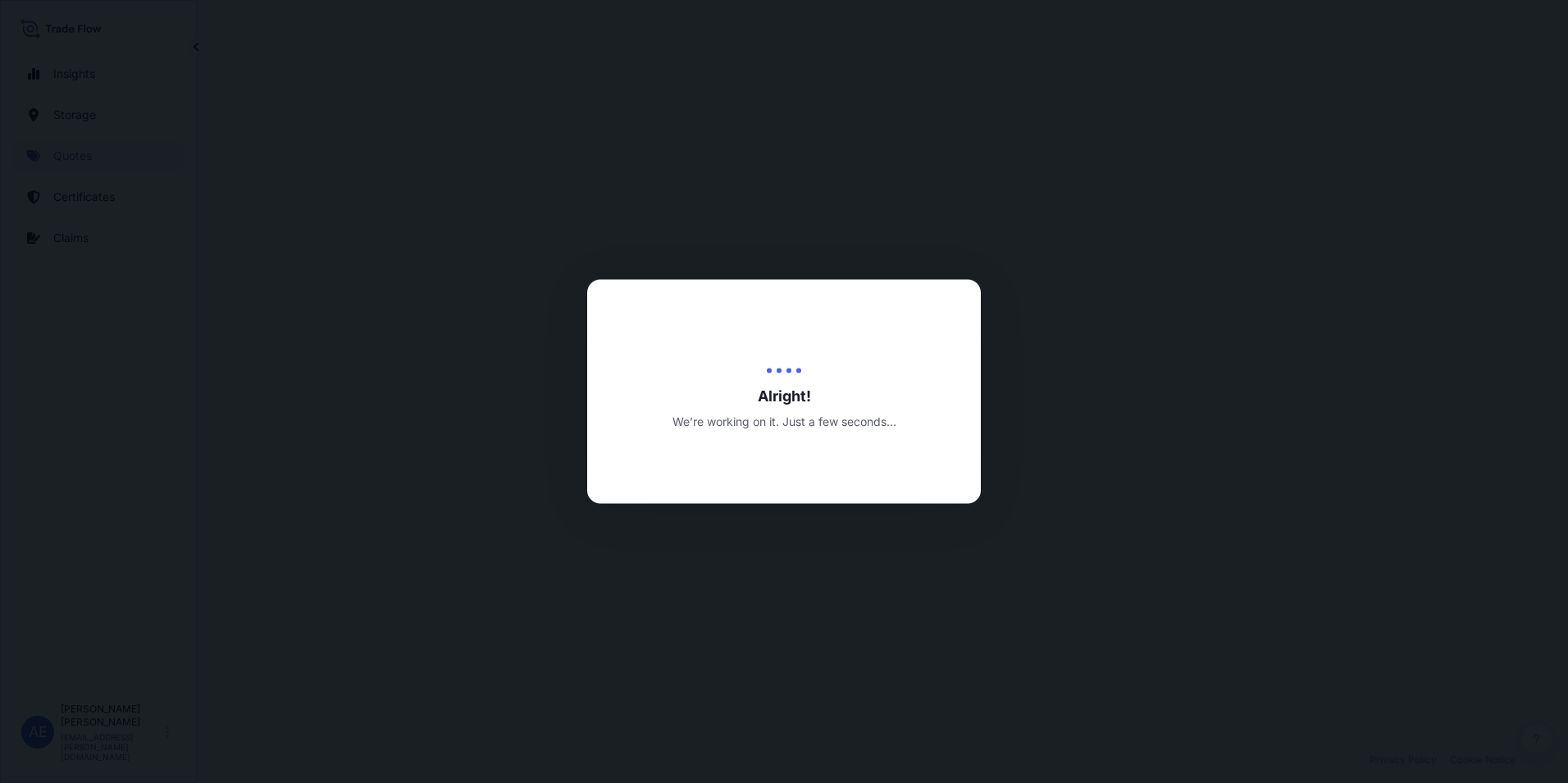
select select "Road / [GEOGRAPHIC_DATA]"
select select "Water"
select select "Road / [GEOGRAPHIC_DATA]"
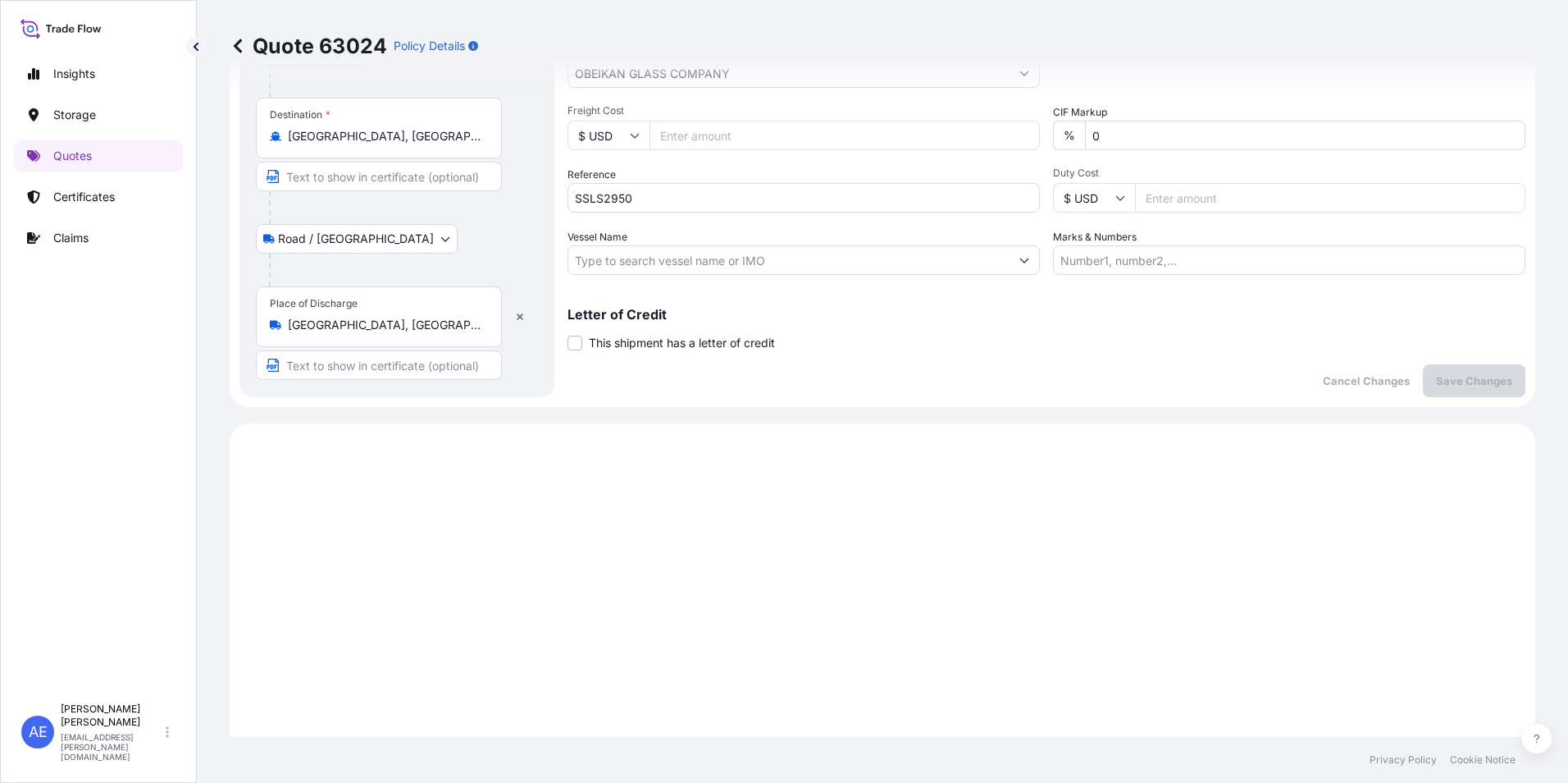
scroll to position [492, 0]
